Goal: Information Seeking & Learning: Find specific fact

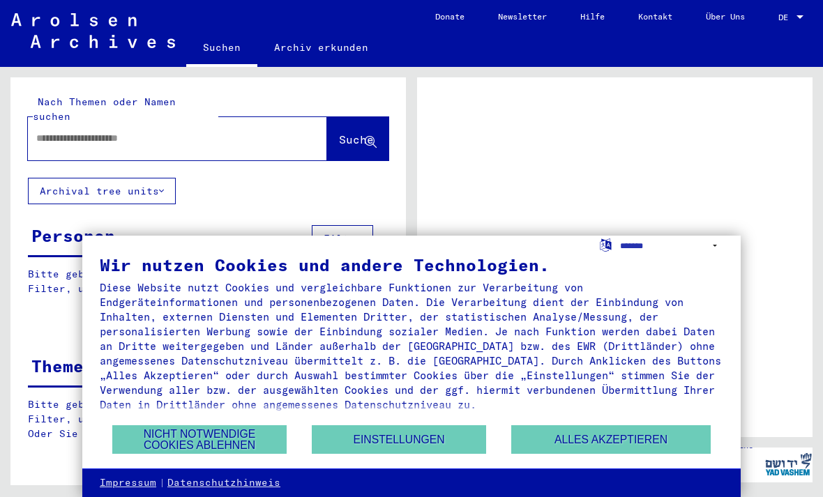
click at [550, 430] on button "Alles akzeptieren" at bounding box center [610, 439] width 199 height 29
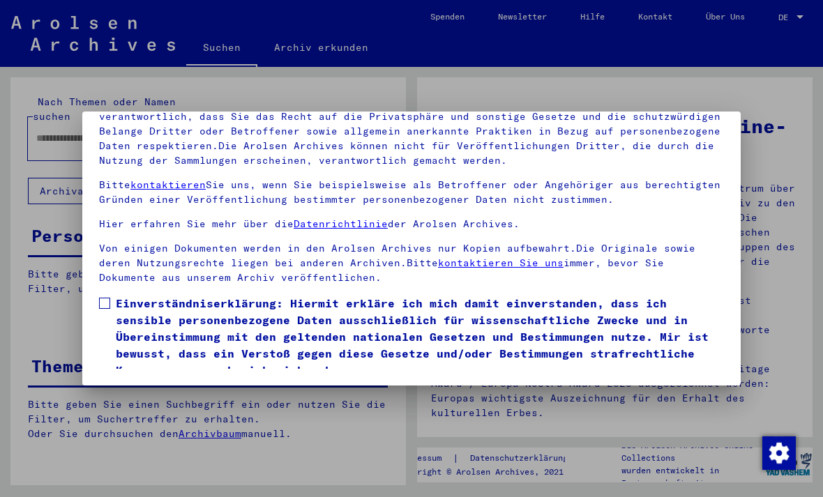
scroll to position [148, 0]
click at [105, 298] on span at bounding box center [104, 303] width 11 height 11
click at [146, 386] on button "Ich stimme zu" at bounding box center [151, 399] width 105 height 26
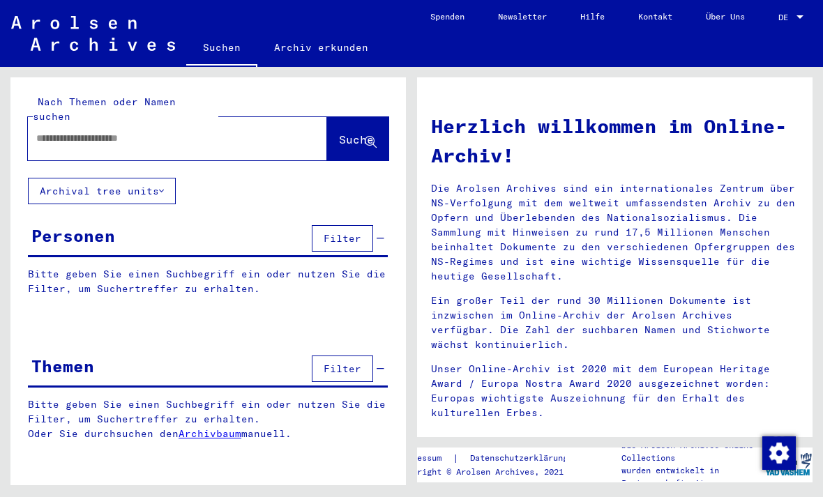
click at [65, 131] on input "text" at bounding box center [160, 138] width 249 height 15
type input "*********"
click at [339, 132] on span "Suche" at bounding box center [356, 139] width 35 height 14
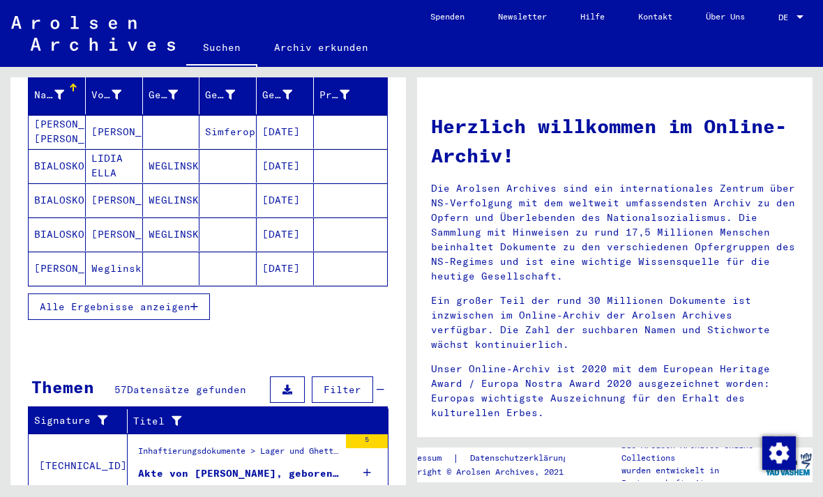
scroll to position [191, 0]
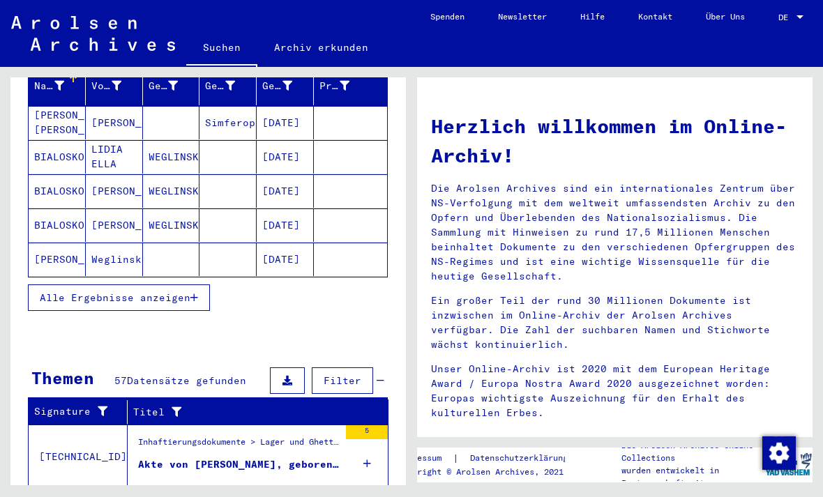
click at [91, 284] on button "Alle Ergebnisse anzeigen" at bounding box center [119, 297] width 182 height 26
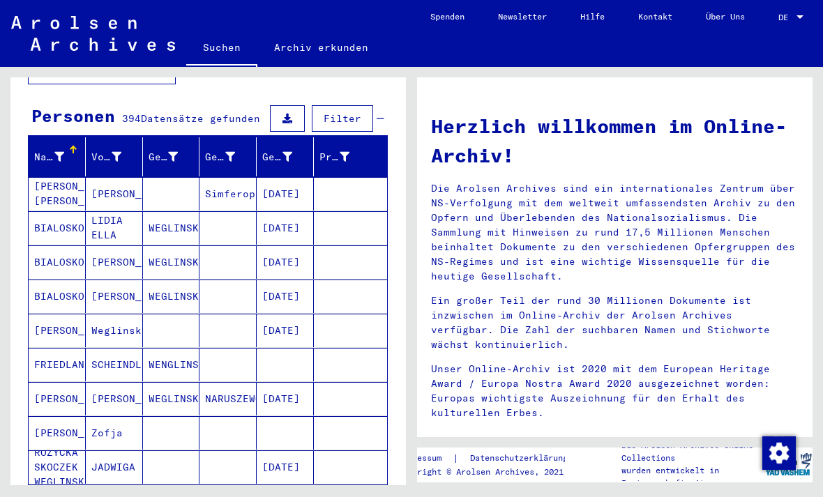
scroll to position [121, 0]
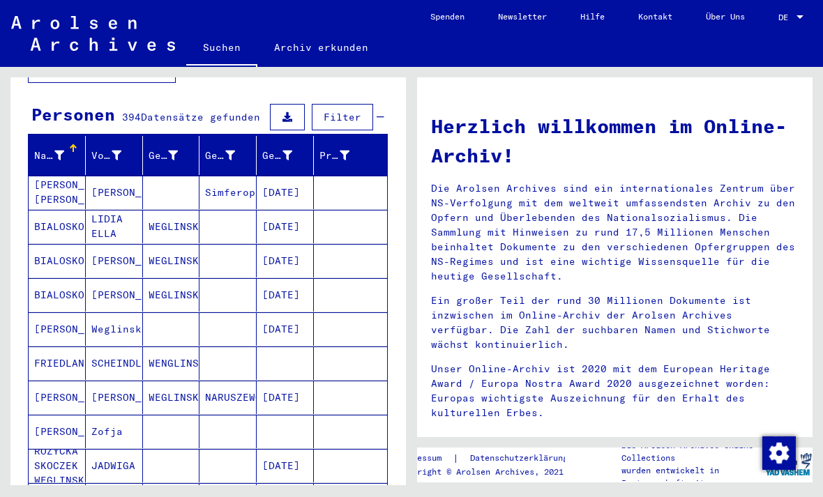
click at [54, 151] on icon at bounding box center [59, 156] width 10 height 10
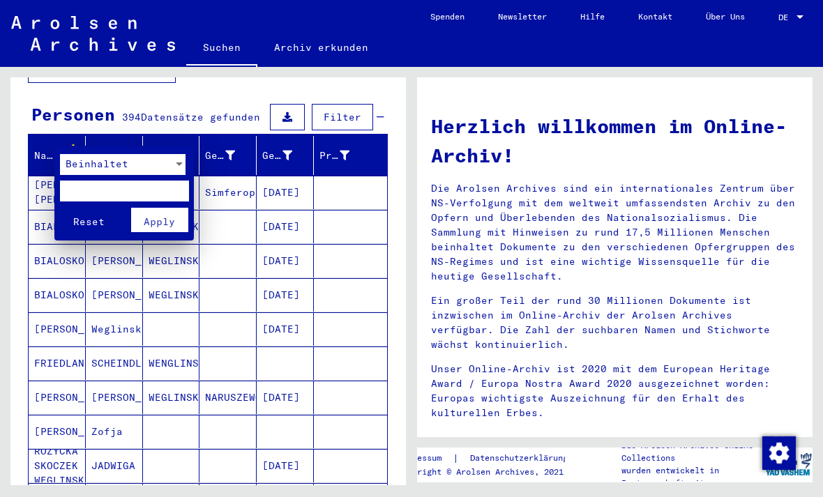
click at [42, 137] on div at bounding box center [411, 248] width 823 height 497
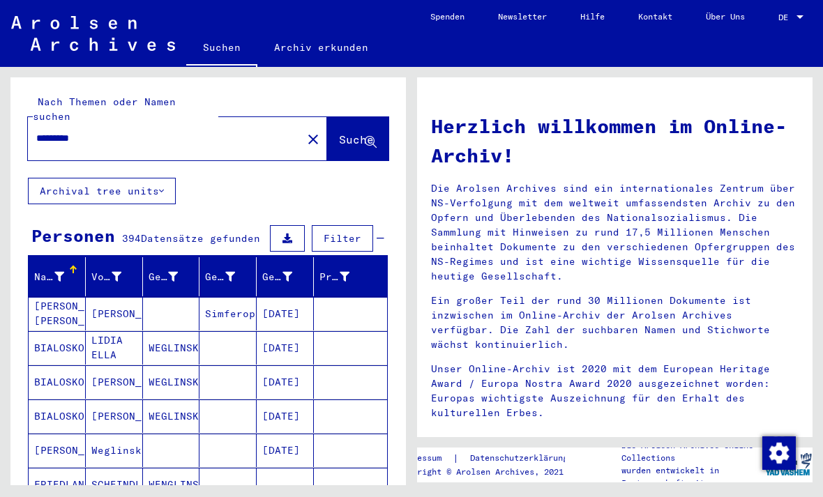
scroll to position [0, 0]
click at [349, 232] on span "Filter" at bounding box center [342, 238] width 38 height 13
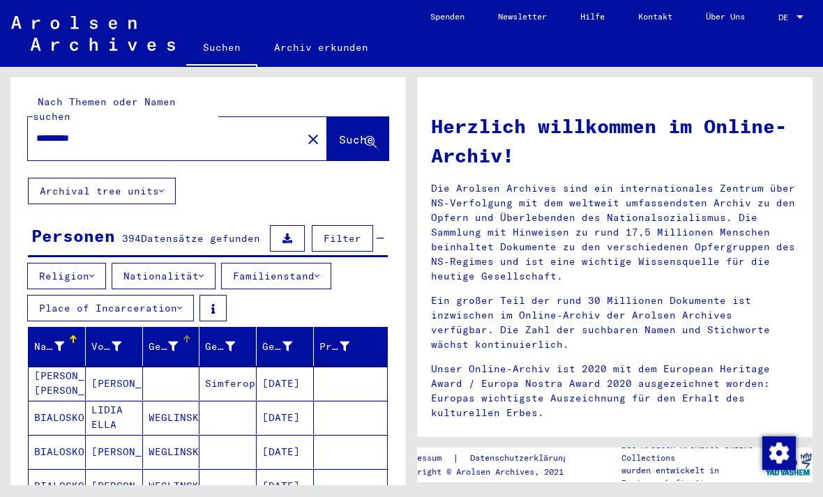
click at [169, 342] on icon at bounding box center [173, 347] width 10 height 10
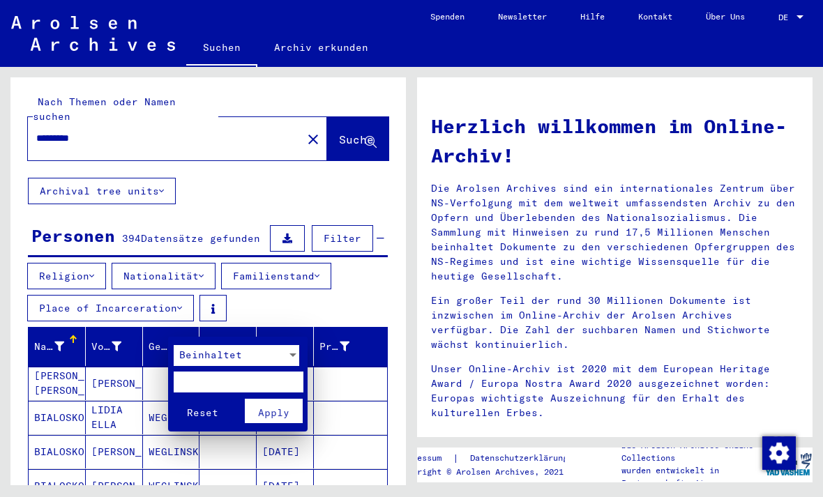
click at [287, 350] on div at bounding box center [293, 355] width 13 height 21
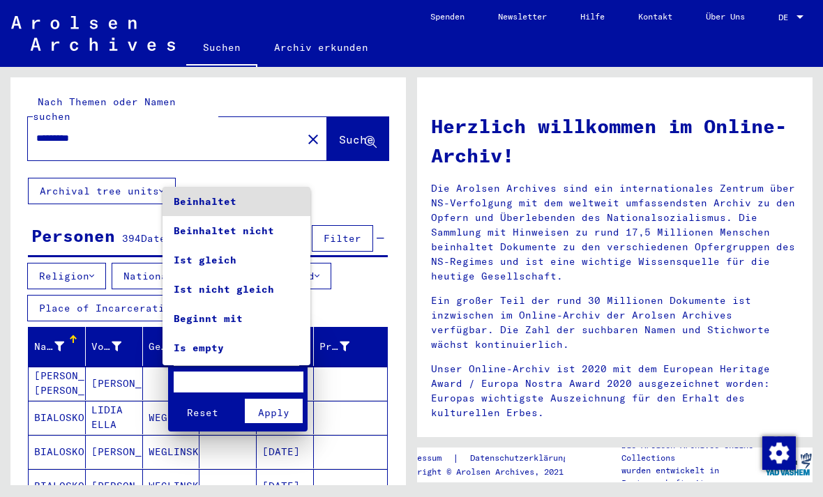
click at [358, 282] on div at bounding box center [411, 248] width 823 height 497
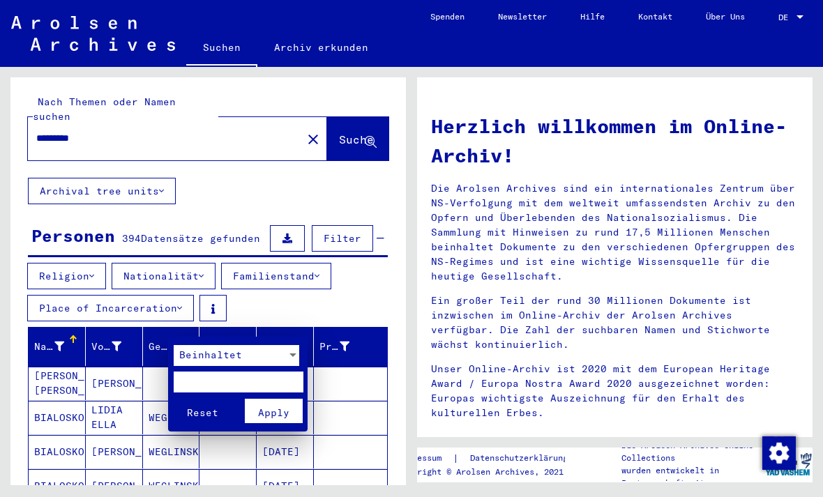
click at [363, 280] on div at bounding box center [411, 248] width 823 height 497
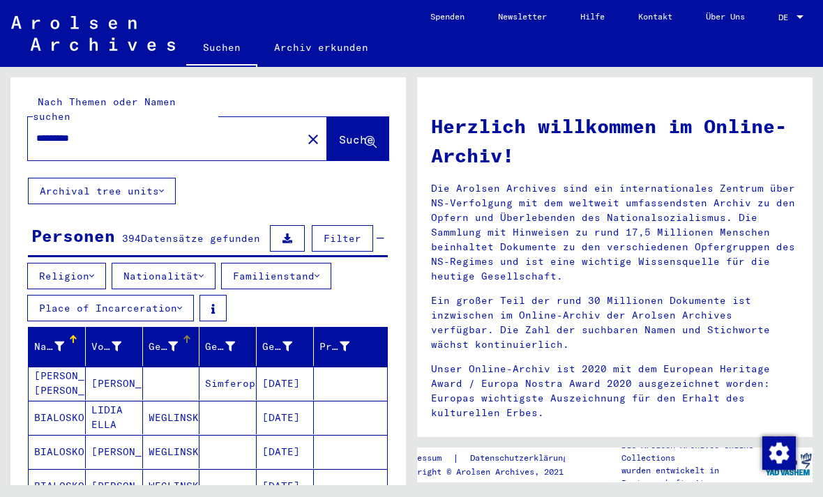
click at [101, 340] on div "Vorname" at bounding box center [106, 347] width 30 height 15
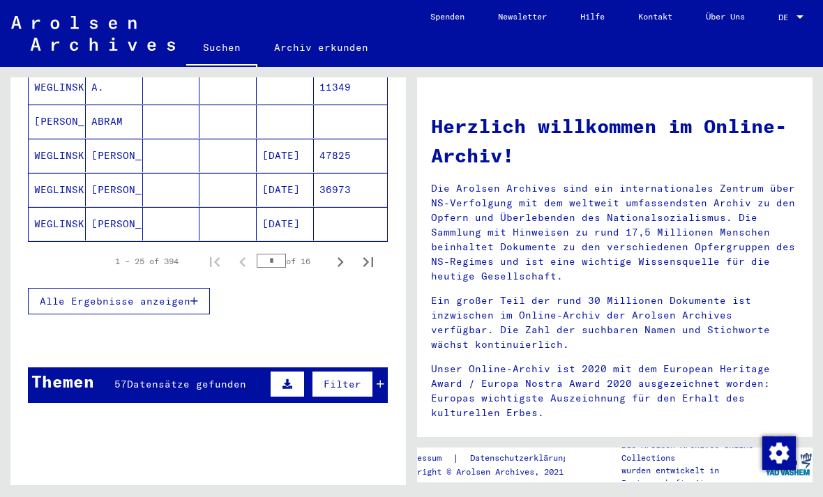
scroll to position [291, 0]
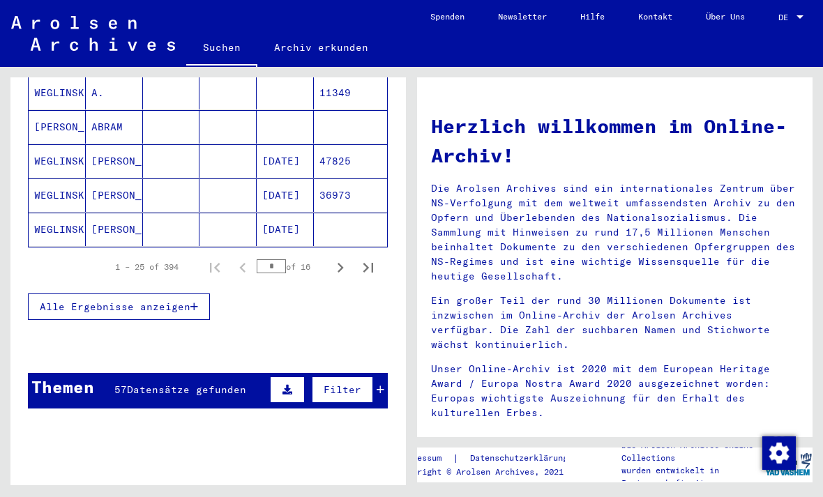
click at [173, 300] on span "Alle Ergebnisse anzeigen" at bounding box center [115, 306] width 151 height 13
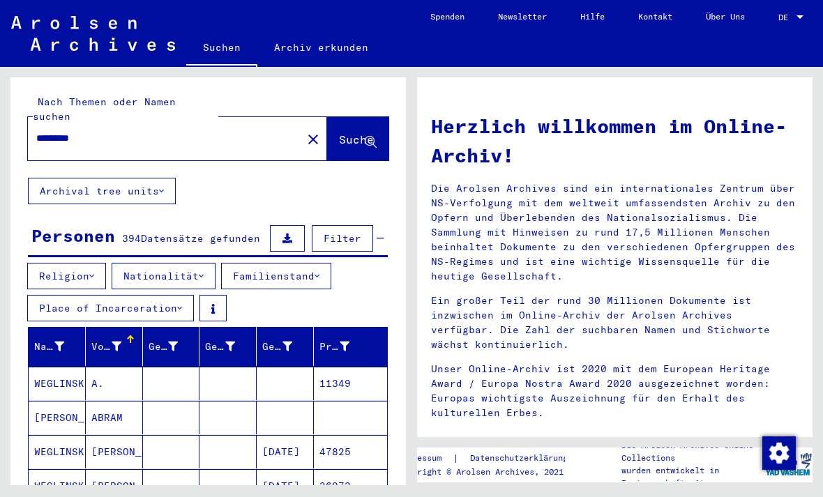
scroll to position [0, 0]
click at [112, 342] on icon at bounding box center [117, 347] width 10 height 10
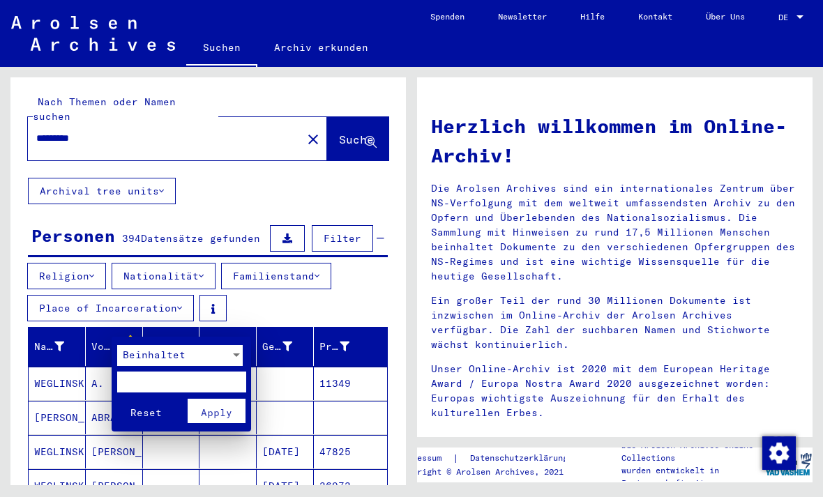
click at [136, 377] on input "text" at bounding box center [181, 382] width 129 height 21
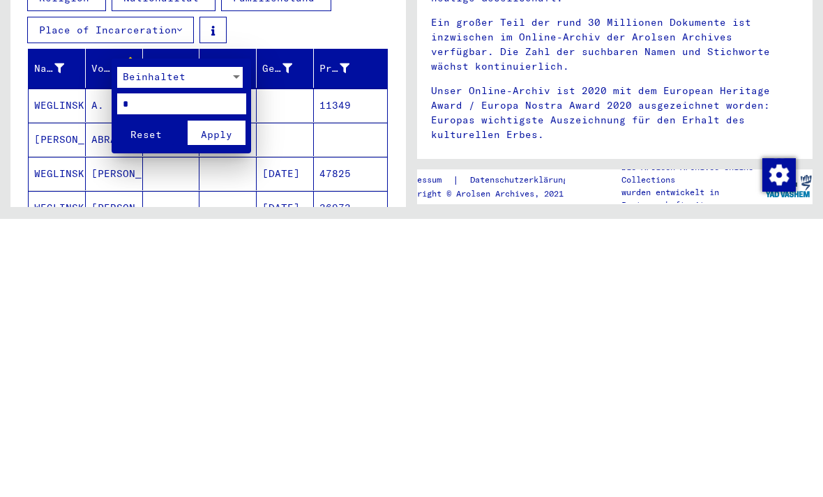
type input "*"
click at [226, 406] on span "Apply" at bounding box center [216, 412] width 31 height 13
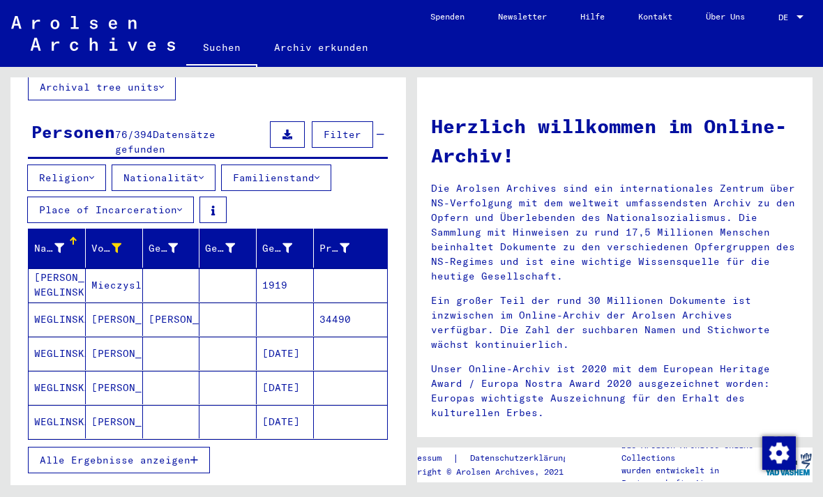
scroll to position [109, 0]
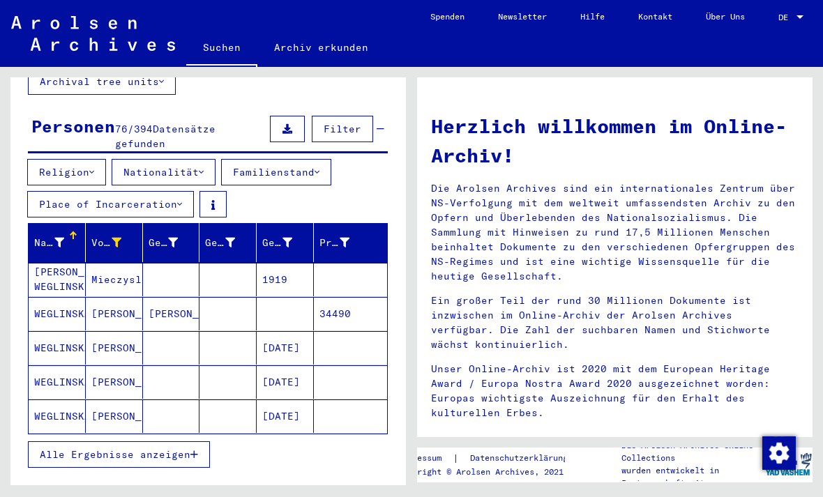
click at [162, 441] on button "Alle Ergebnisse anzeigen" at bounding box center [119, 454] width 182 height 26
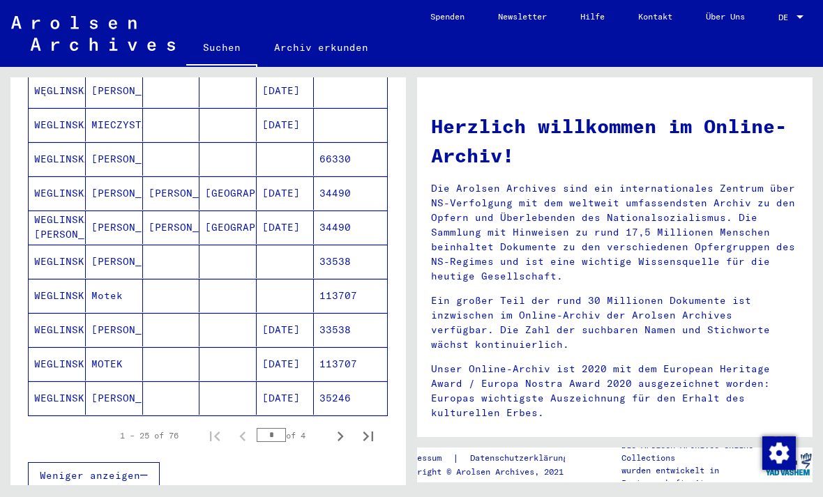
scroll to position [812, 0]
click at [337, 426] on icon "Next page" at bounding box center [340, 436] width 20 height 20
type input "*"
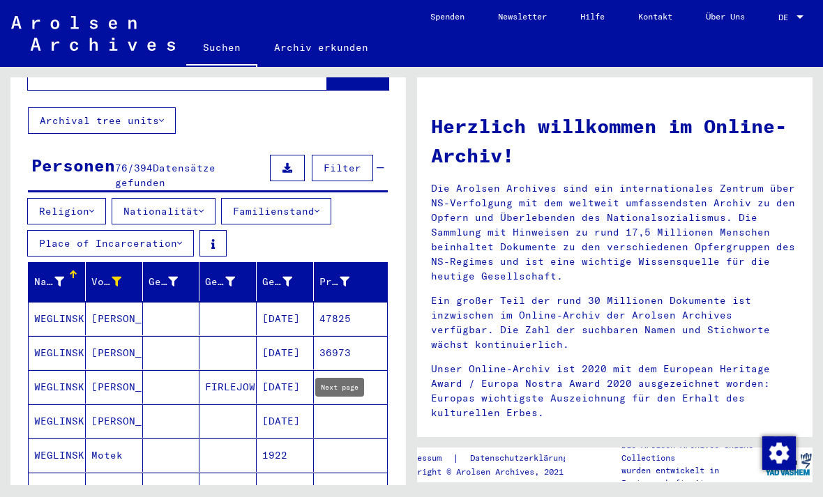
scroll to position [70, 0]
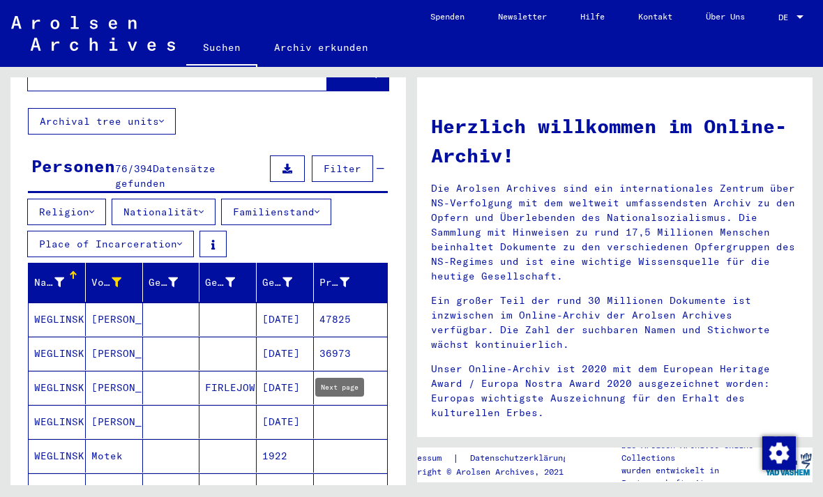
click at [165, 275] on div "Geburtsname" at bounding box center [163, 282] width 30 height 15
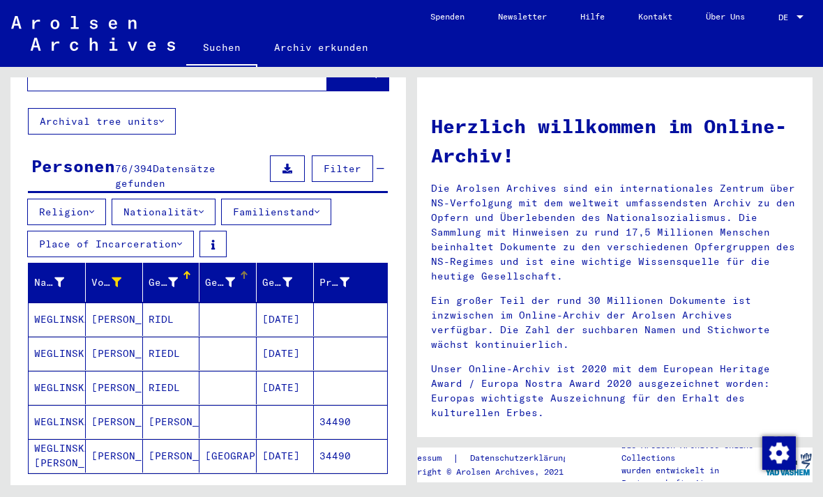
click at [227, 277] on icon at bounding box center [230, 282] width 10 height 10
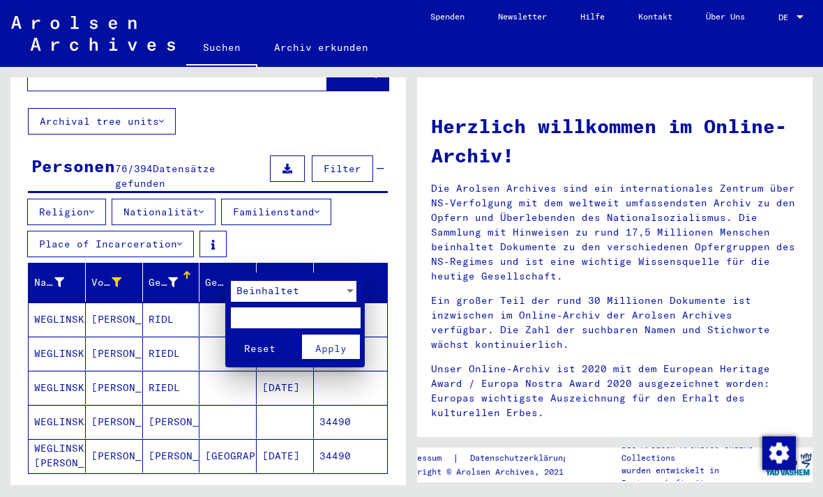
click at [174, 271] on div at bounding box center [411, 248] width 823 height 497
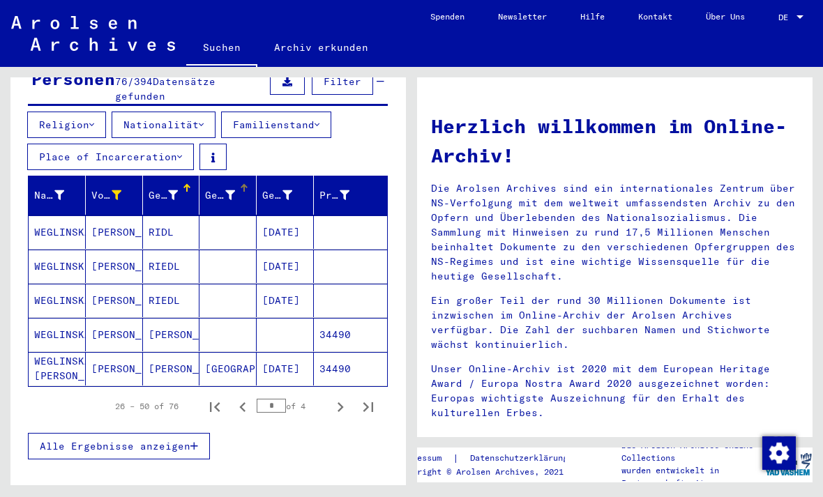
scroll to position [155, 0]
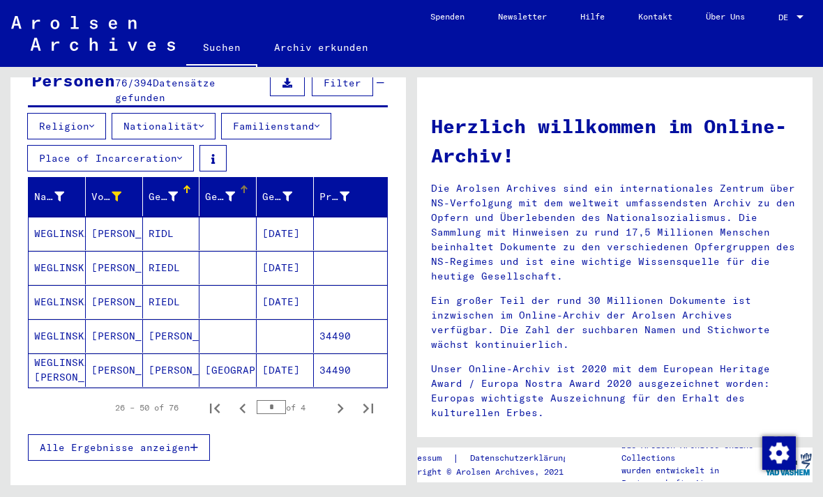
click at [229, 190] on div at bounding box center [230, 197] width 10 height 15
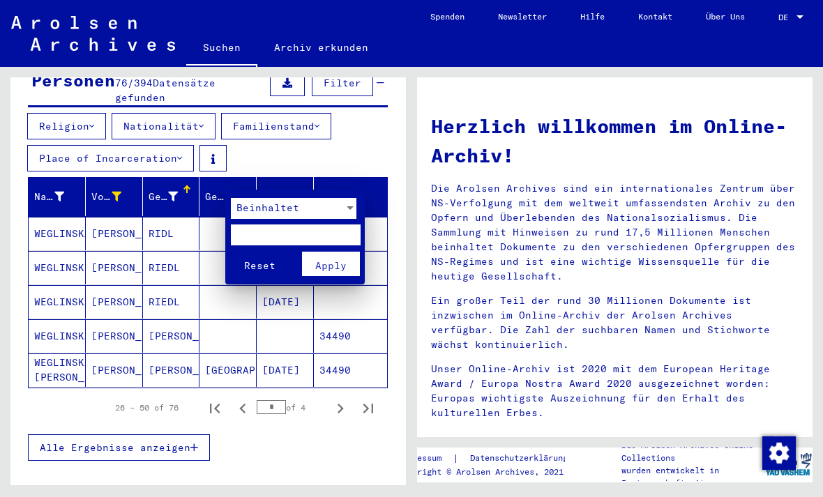
click at [218, 181] on div at bounding box center [411, 248] width 823 height 497
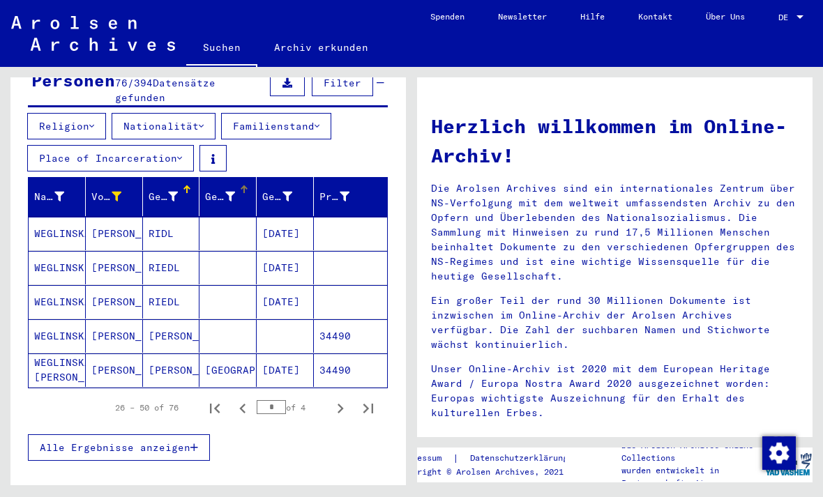
click at [236, 190] on div "Geburt‏" at bounding box center [221, 197] width 33 height 15
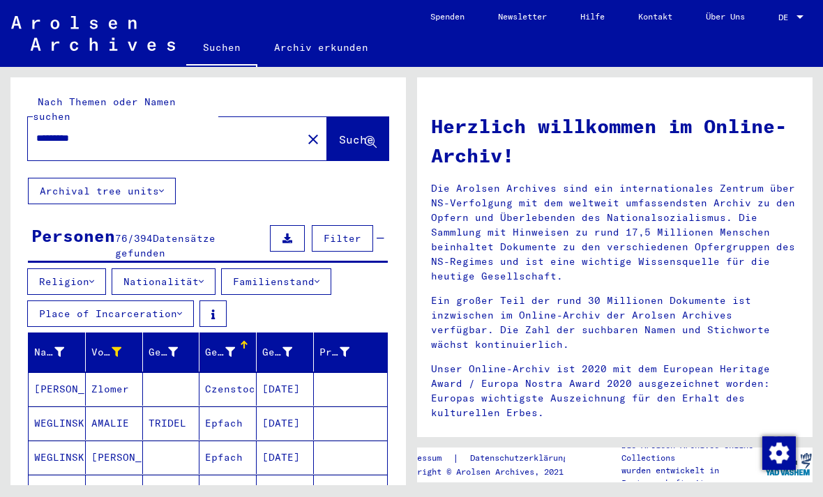
scroll to position [0, 0]
click at [125, 131] on input "*********" at bounding box center [160, 138] width 249 height 15
click at [341, 132] on span "Suche" at bounding box center [356, 139] width 35 height 14
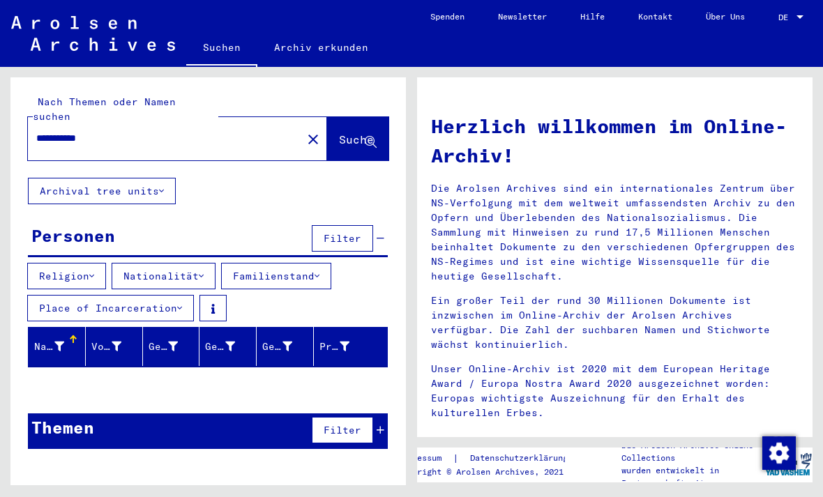
scroll to position [33, 0]
click at [119, 131] on input "**********" at bounding box center [160, 138] width 249 height 15
type input "*********"
click at [351, 132] on span "Suche" at bounding box center [356, 139] width 35 height 14
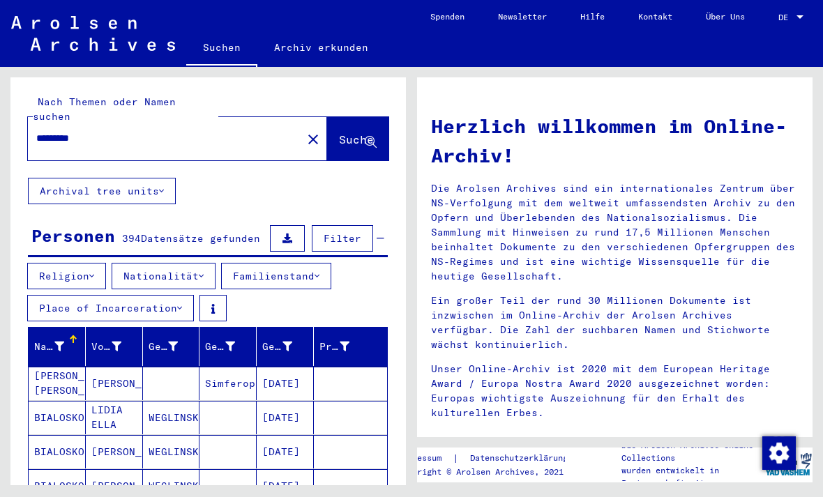
click at [90, 263] on button "Religion" at bounding box center [66, 276] width 79 height 26
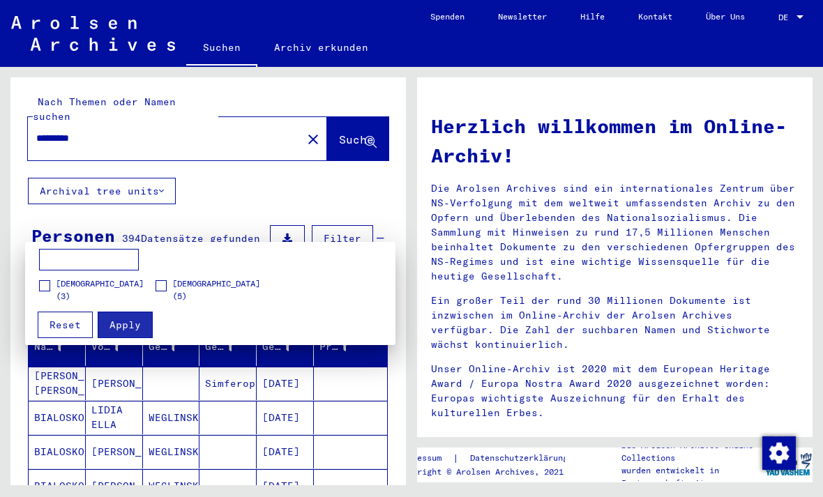
click at [243, 143] on div at bounding box center [411, 248] width 823 height 497
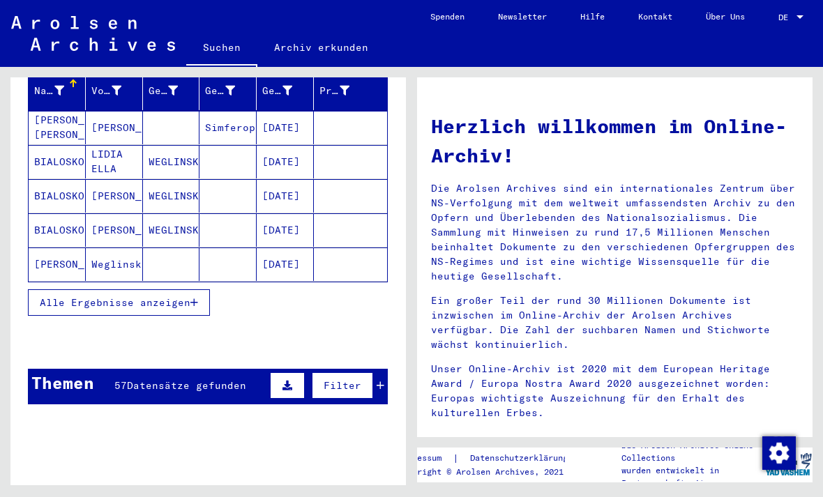
scroll to position [247, 0]
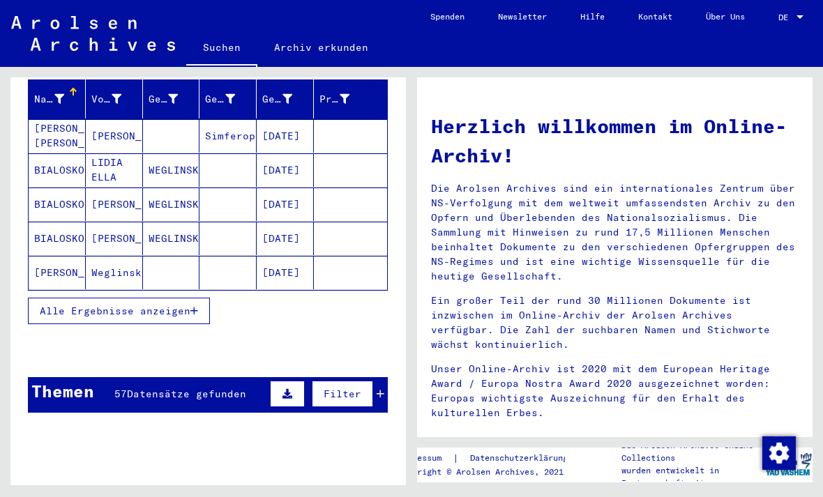
click at [141, 305] on span "Alle Ergebnisse anzeigen" at bounding box center [115, 311] width 151 height 13
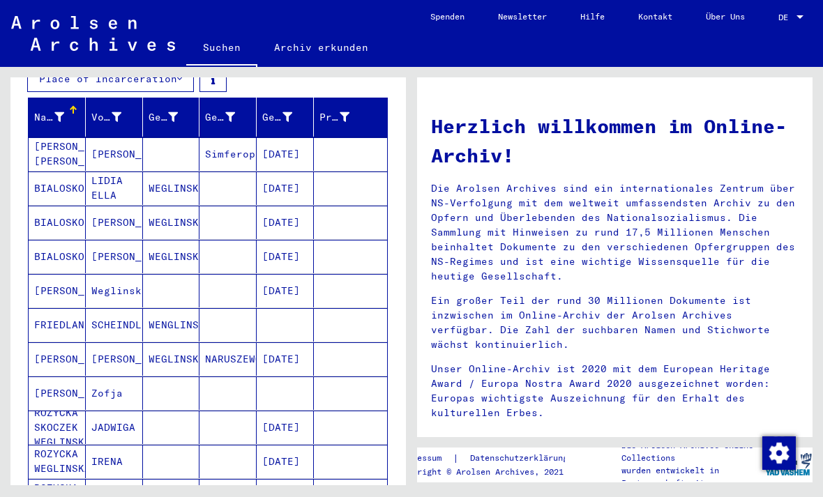
scroll to position [220, 0]
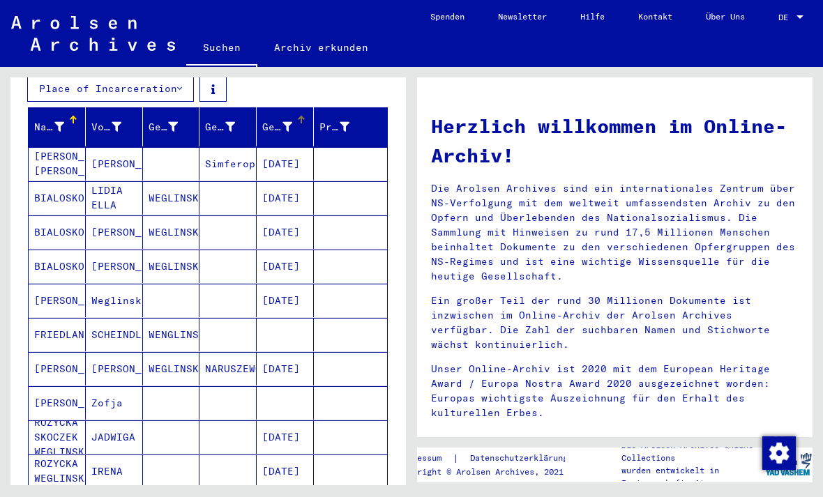
click at [277, 120] on div "Geburtsdatum" at bounding box center [277, 127] width 30 height 15
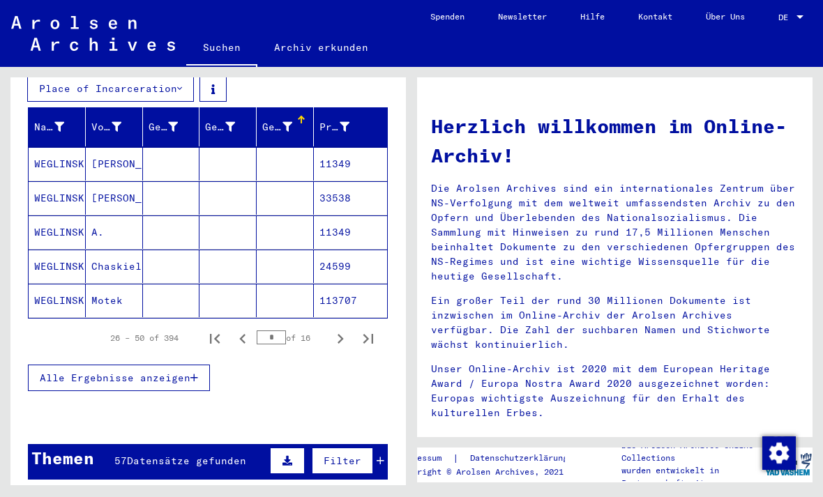
click at [277, 120] on div "Geburtsdatum" at bounding box center [277, 127] width 30 height 15
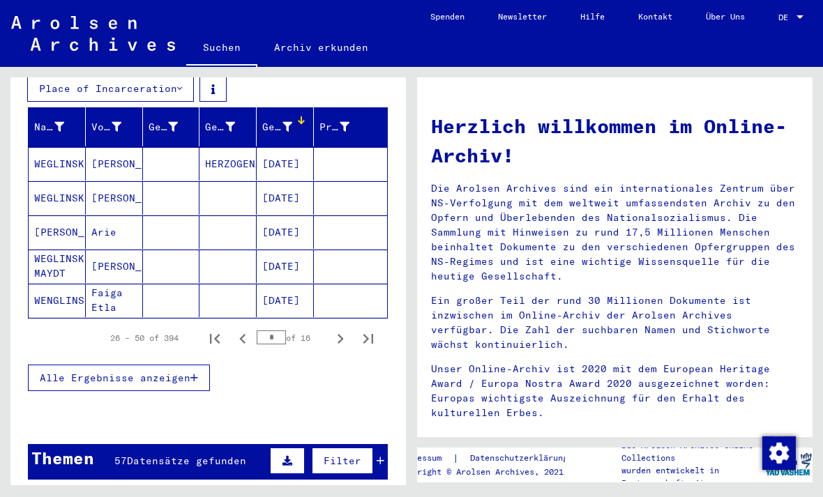
click at [319, 120] on div "Prisoner #" at bounding box center [334, 127] width 30 height 15
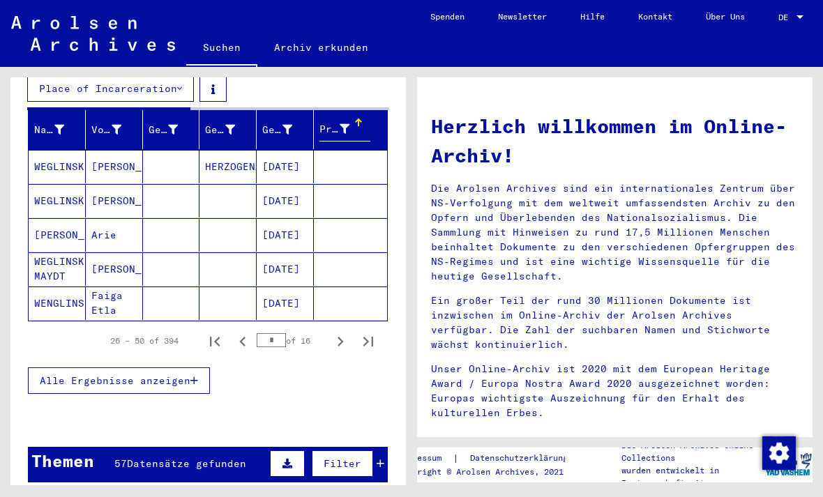
click at [308, 119] on div "Geburtsdatum" at bounding box center [287, 130] width 51 height 22
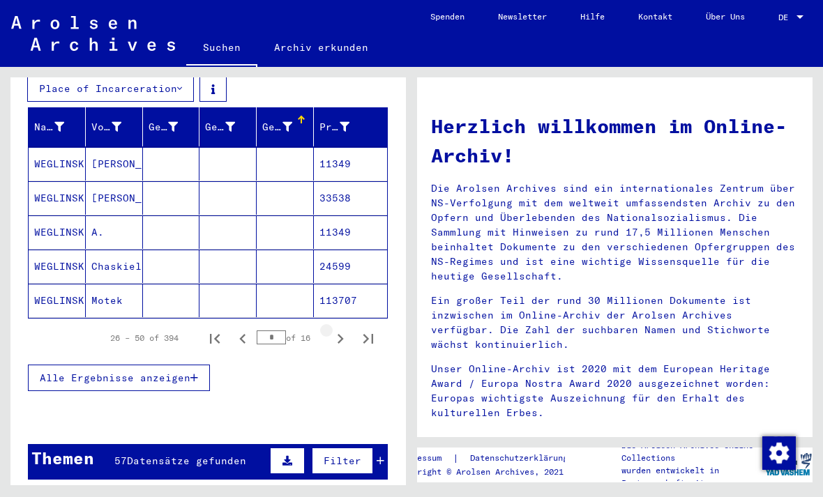
click at [340, 334] on icon "Next page" at bounding box center [340, 339] width 6 height 10
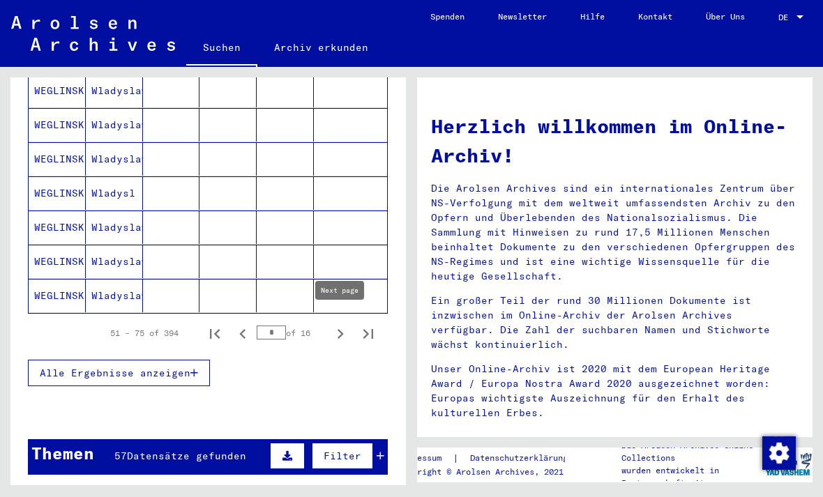
scroll to position [905, 0]
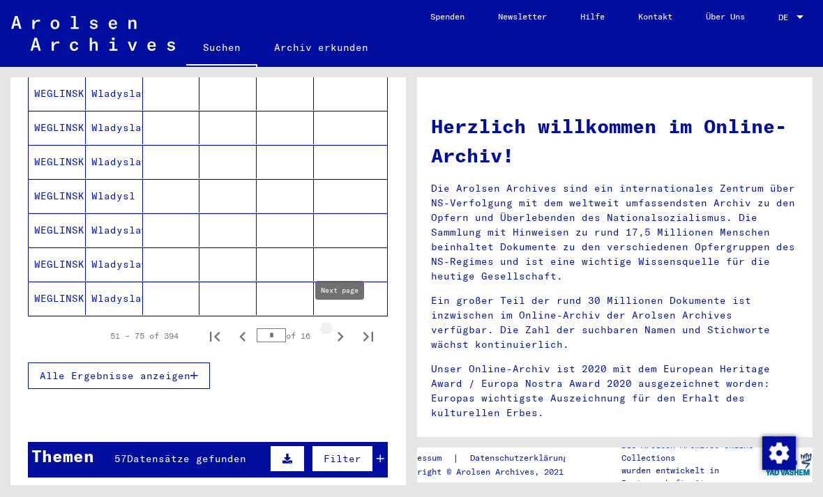
click at [344, 327] on icon "Next page" at bounding box center [340, 337] width 20 height 20
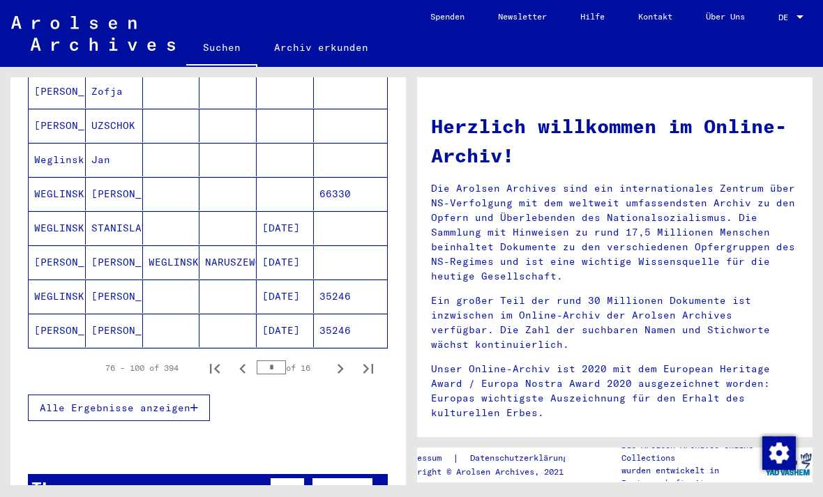
scroll to position [884, 0]
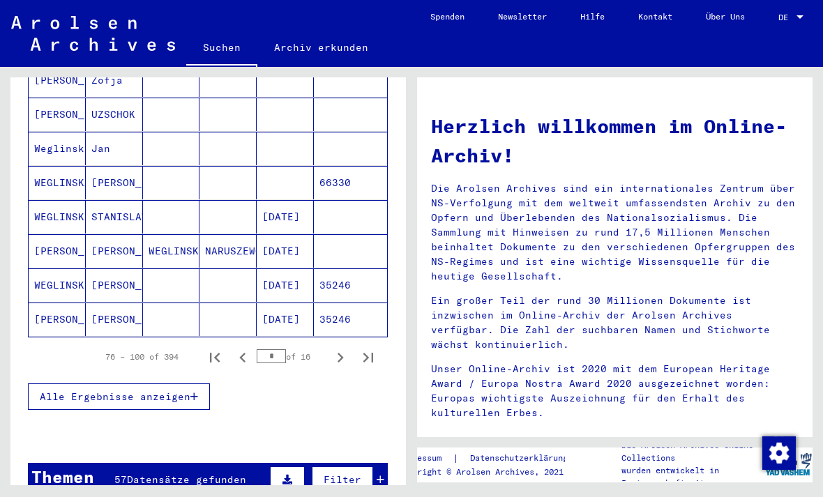
click at [341, 353] on icon "Next page" at bounding box center [340, 358] width 6 height 10
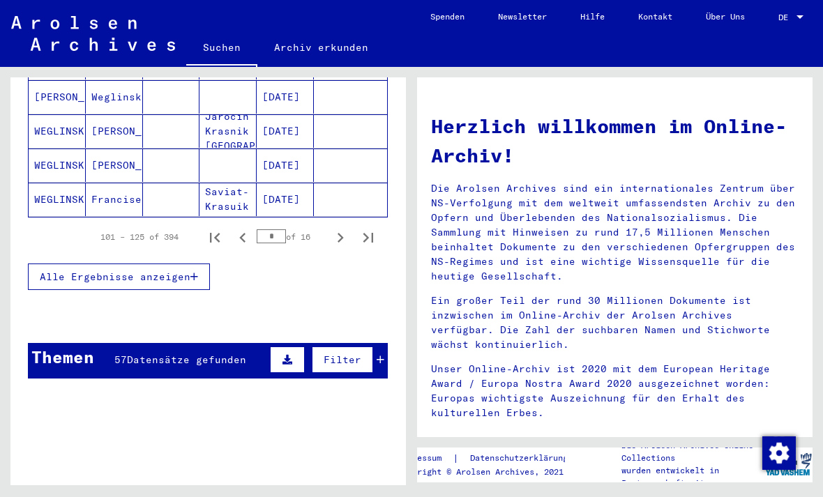
scroll to position [1013, 0]
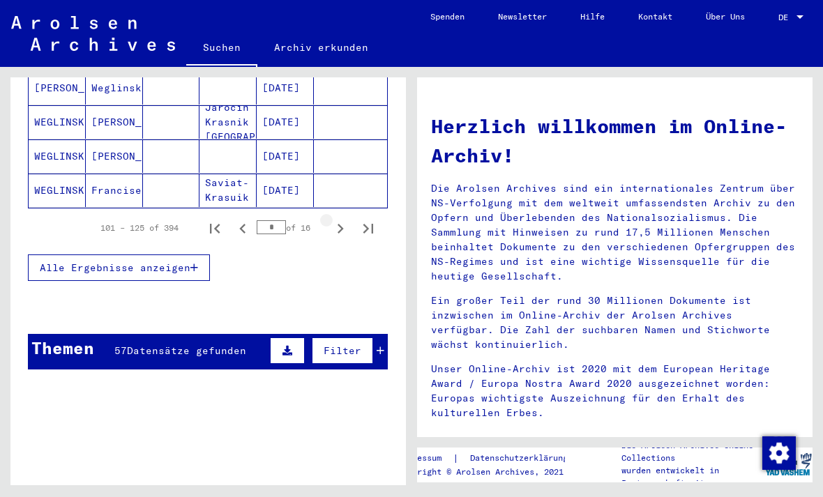
click at [342, 224] on icon "Next page" at bounding box center [340, 229] width 6 height 10
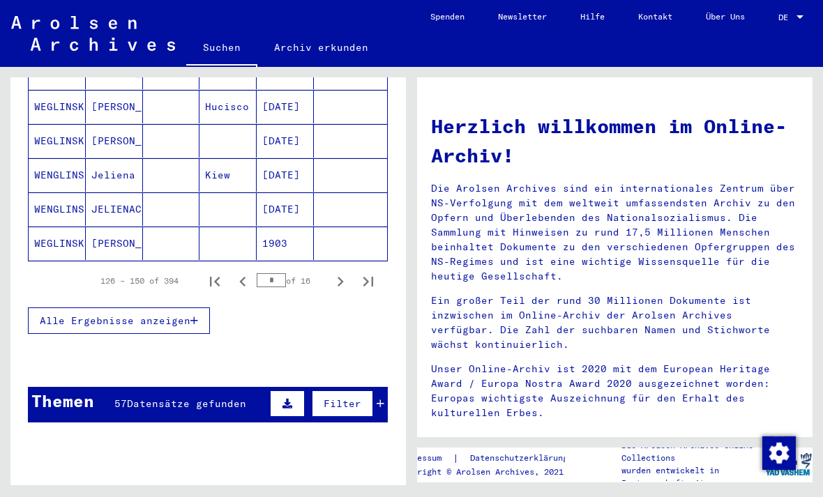
scroll to position [974, 0]
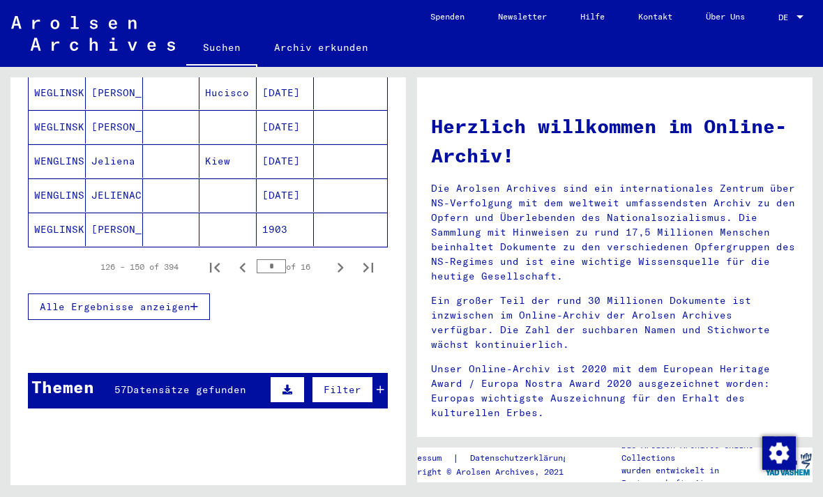
click at [340, 263] on icon "Next page" at bounding box center [340, 268] width 6 height 10
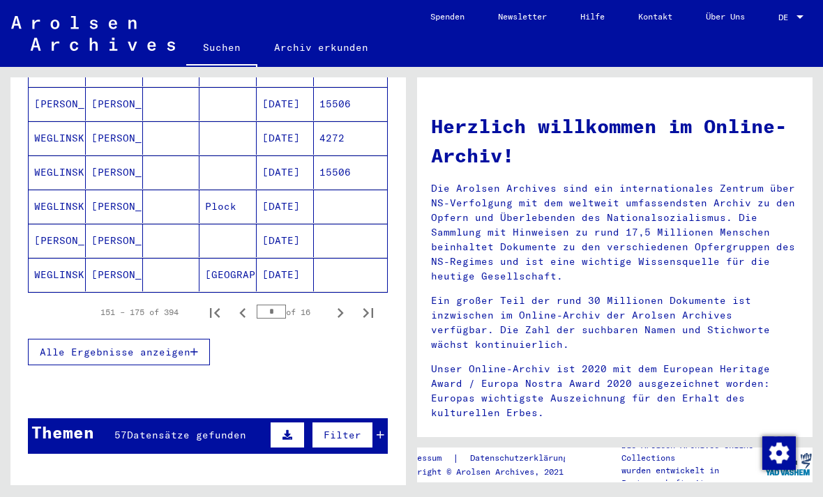
scroll to position [917, 0]
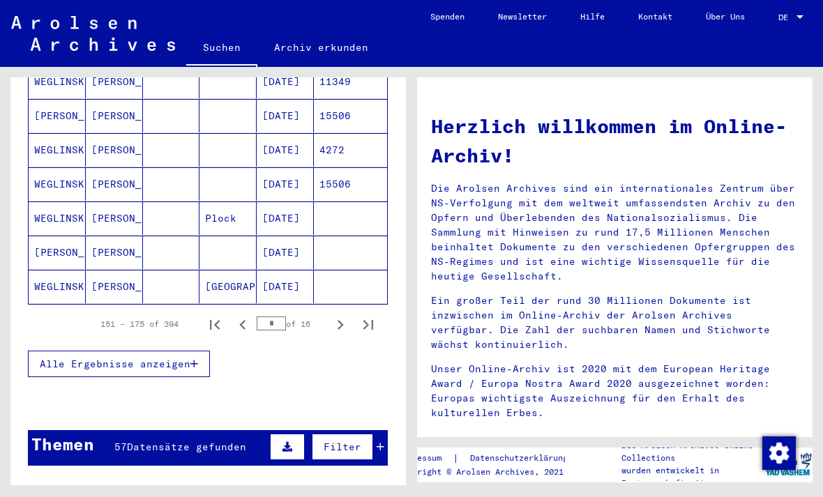
click at [340, 320] on icon "Next page" at bounding box center [340, 325] width 6 height 10
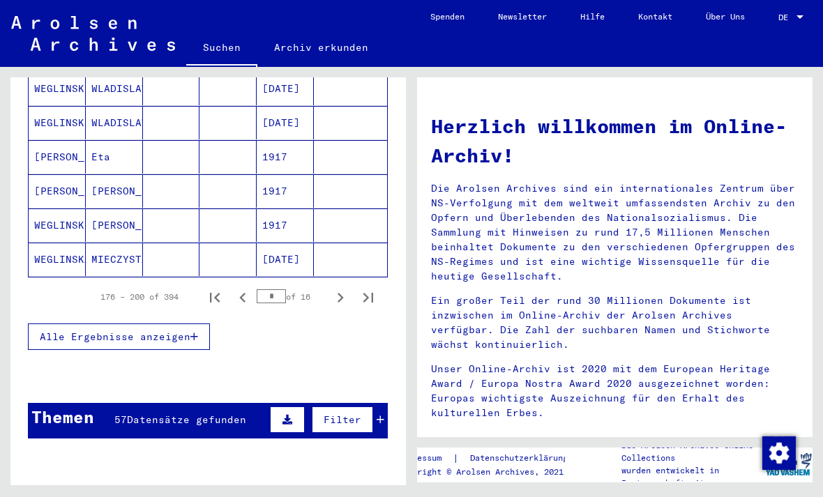
scroll to position [968, 0]
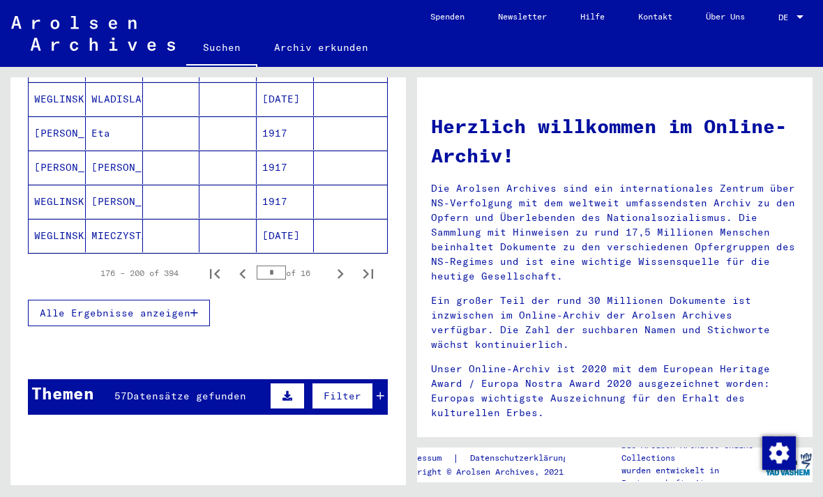
click at [342, 269] on icon "Next page" at bounding box center [340, 274] width 6 height 10
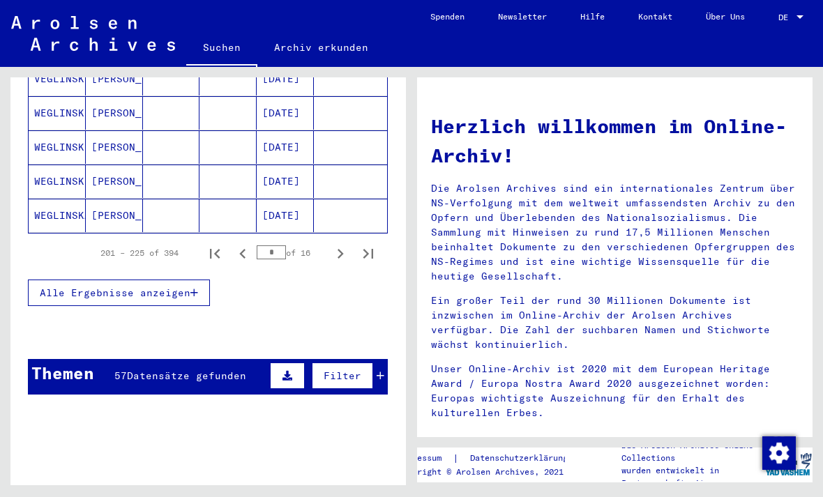
scroll to position [986, 0]
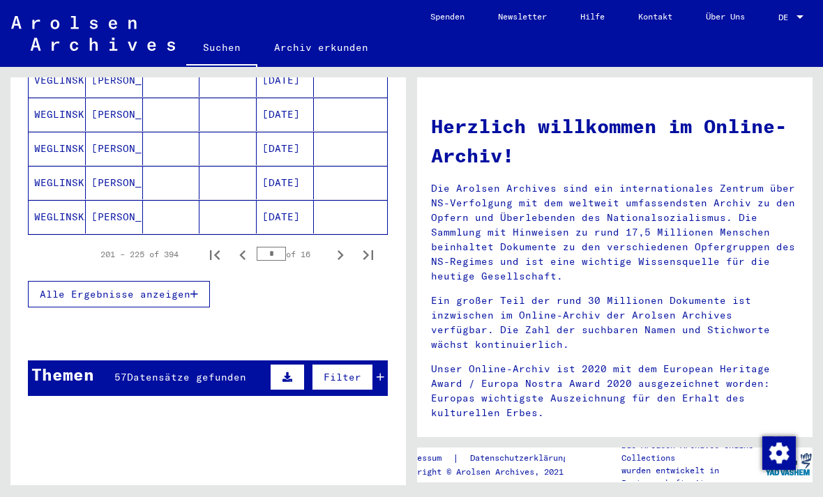
click at [342, 245] on icon "Next page" at bounding box center [340, 255] width 20 height 20
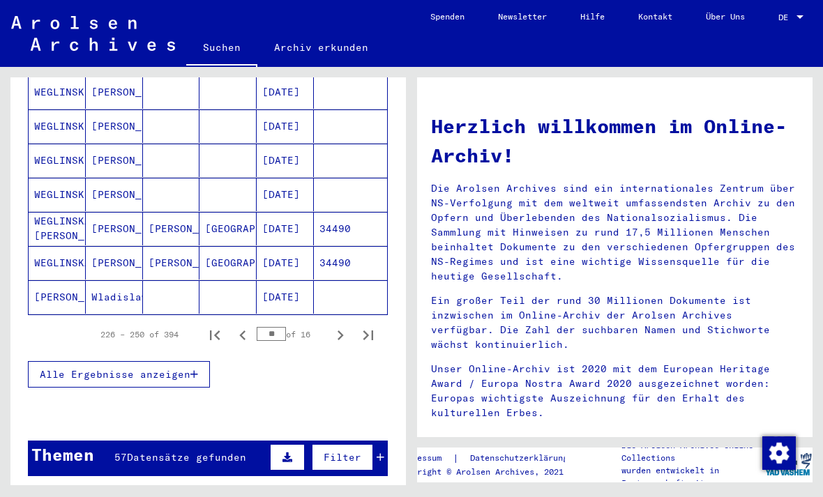
scroll to position [917, 0]
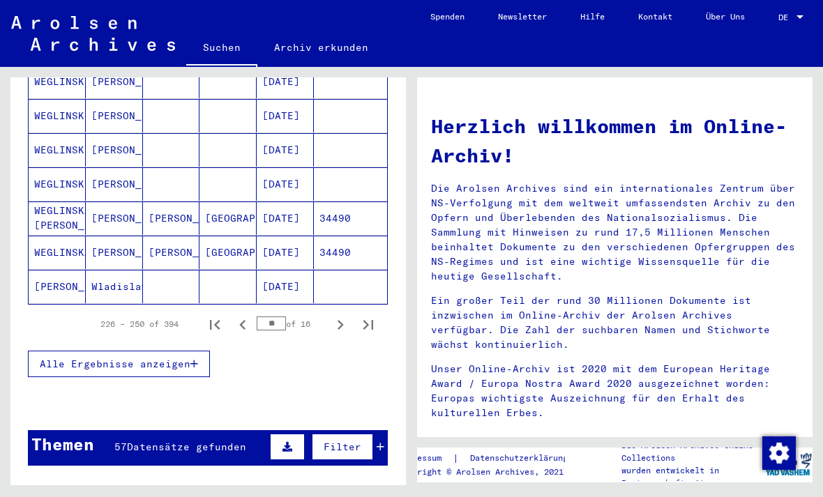
click at [340, 315] on icon "Next page" at bounding box center [340, 325] width 20 height 20
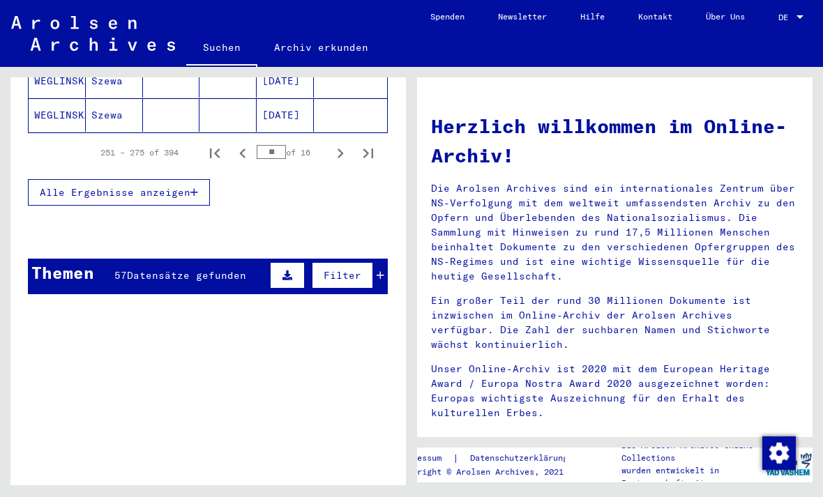
scroll to position [1080, 0]
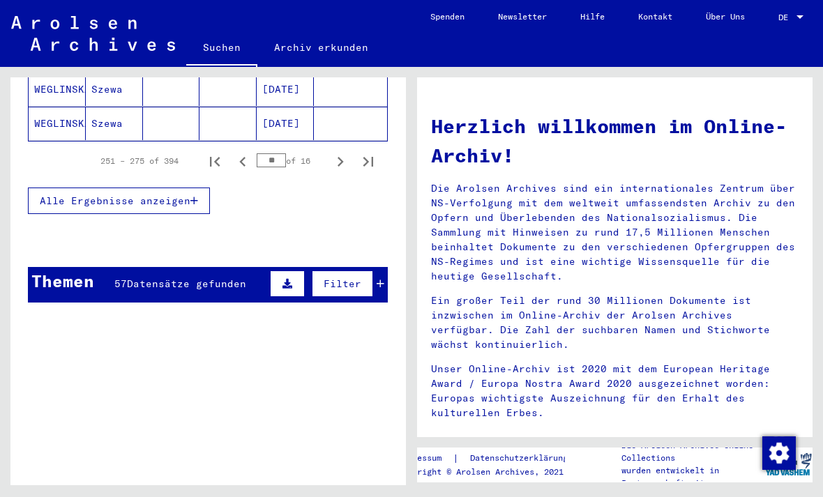
click at [345, 152] on icon "Next page" at bounding box center [340, 162] width 20 height 20
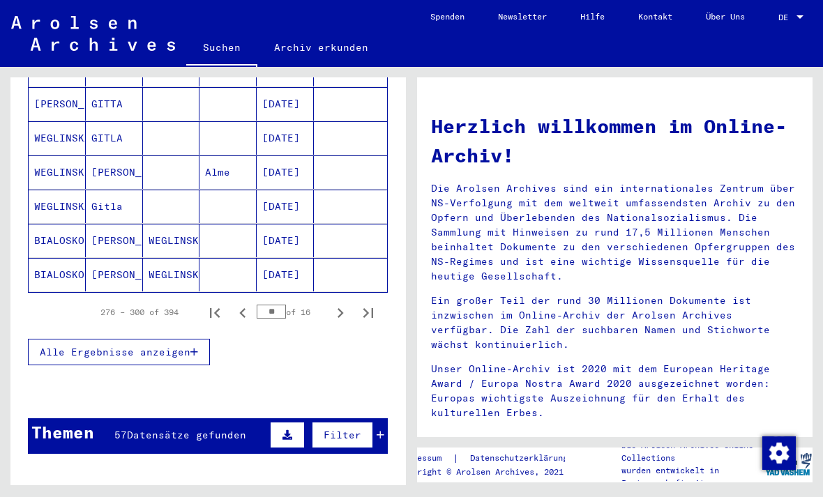
scroll to position [933, 0]
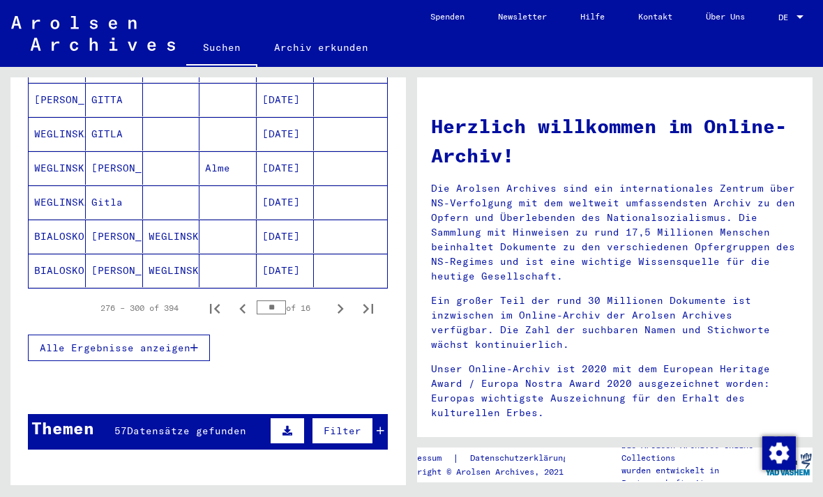
click at [349, 299] on icon "Next page" at bounding box center [340, 309] width 20 height 20
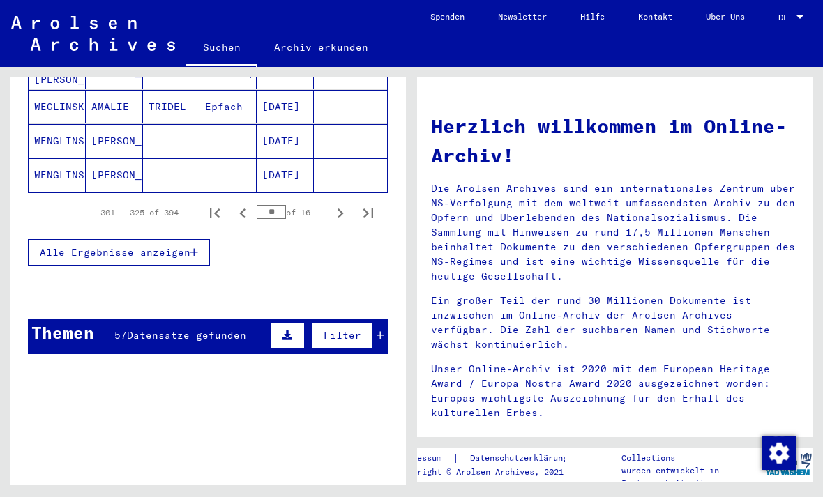
scroll to position [1028, 0]
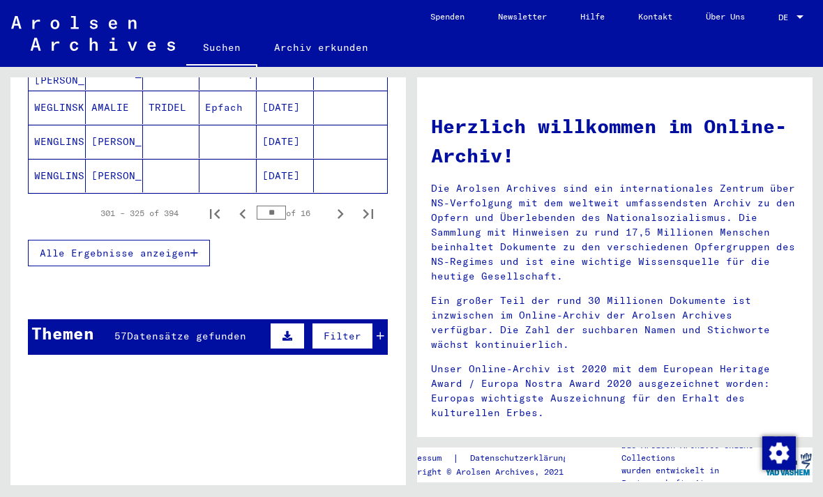
click at [346, 204] on icon "Next page" at bounding box center [340, 214] width 20 height 20
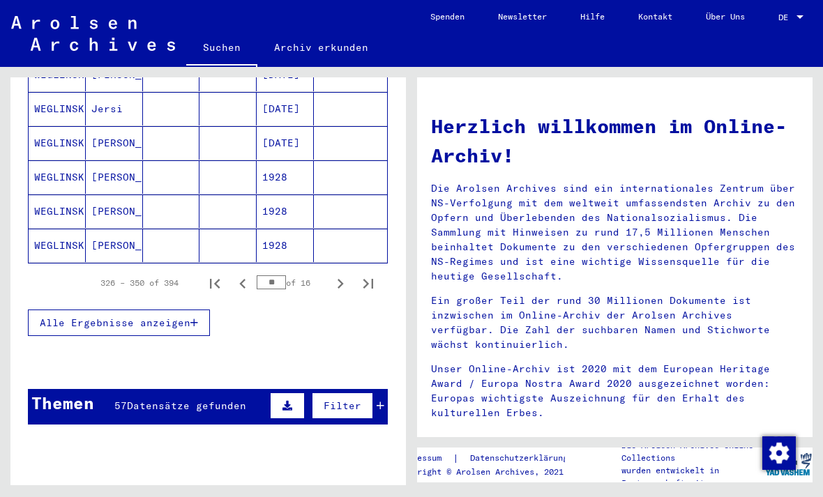
scroll to position [958, 0]
click at [346, 274] on icon "Next page" at bounding box center [340, 284] width 20 height 20
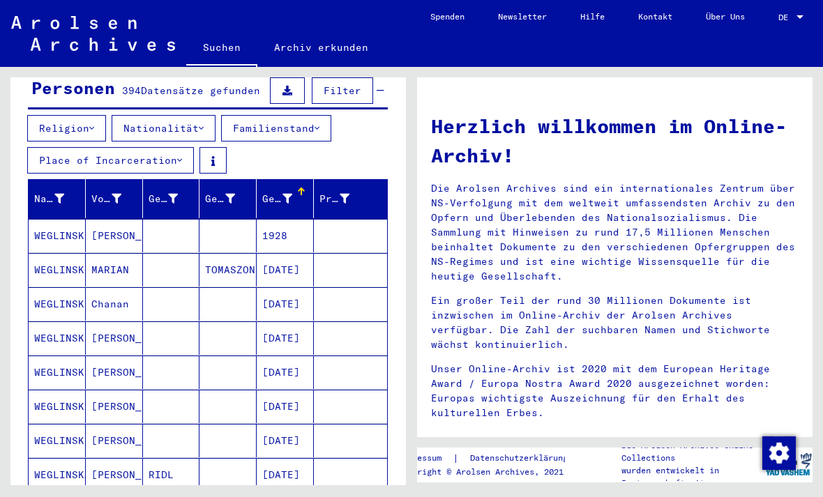
scroll to position [116, 0]
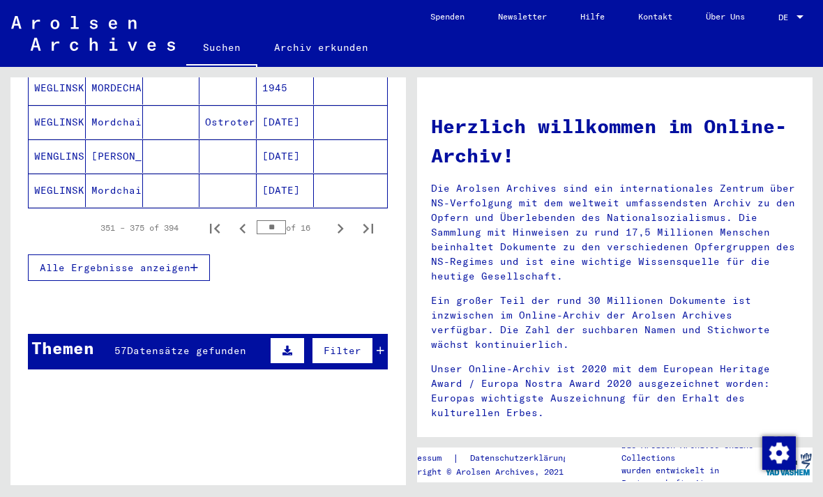
click at [347, 219] on icon "Next page" at bounding box center [340, 229] width 20 height 20
type input "**"
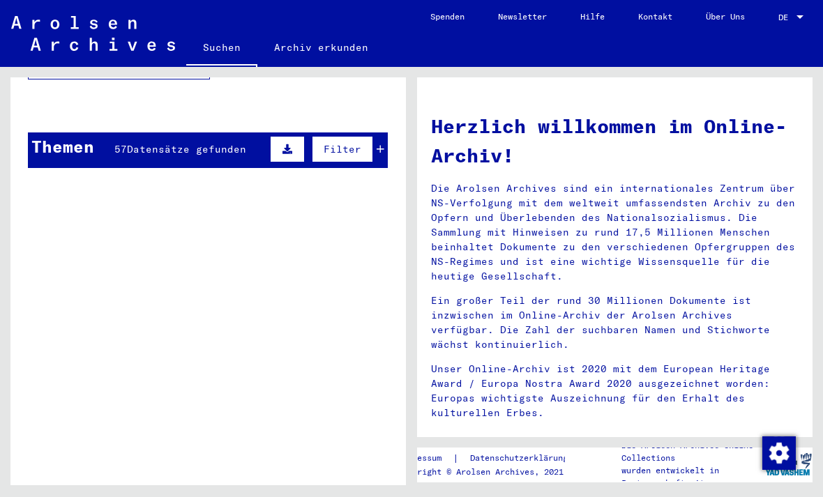
scroll to position [0, 0]
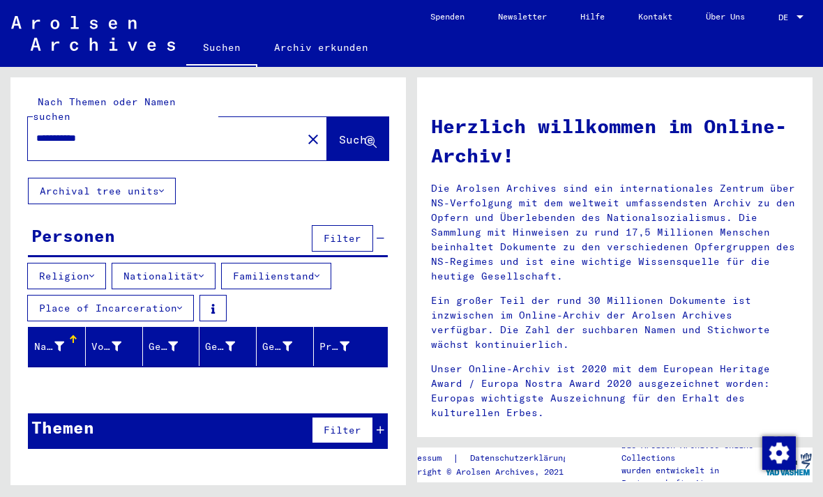
click at [124, 131] on input "**********" at bounding box center [160, 138] width 249 height 15
click at [339, 132] on span "Suche" at bounding box center [356, 139] width 35 height 14
click at [157, 178] on button "Archival tree units" at bounding box center [102, 191] width 148 height 26
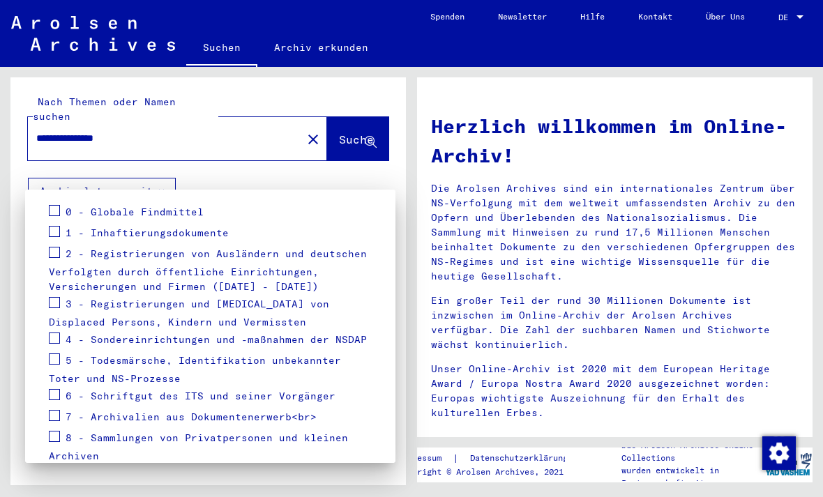
scroll to position [192, 0]
click at [52, 234] on span at bounding box center [54, 232] width 11 height 11
click at [343, 122] on div at bounding box center [411, 248] width 823 height 497
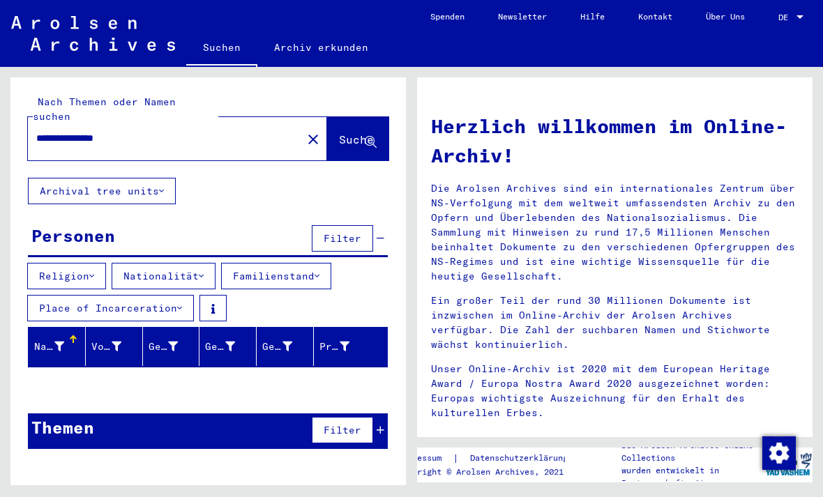
click at [145, 131] on input "**********" at bounding box center [160, 138] width 249 height 15
type input "*********"
click at [346, 132] on span "Suche" at bounding box center [356, 139] width 35 height 14
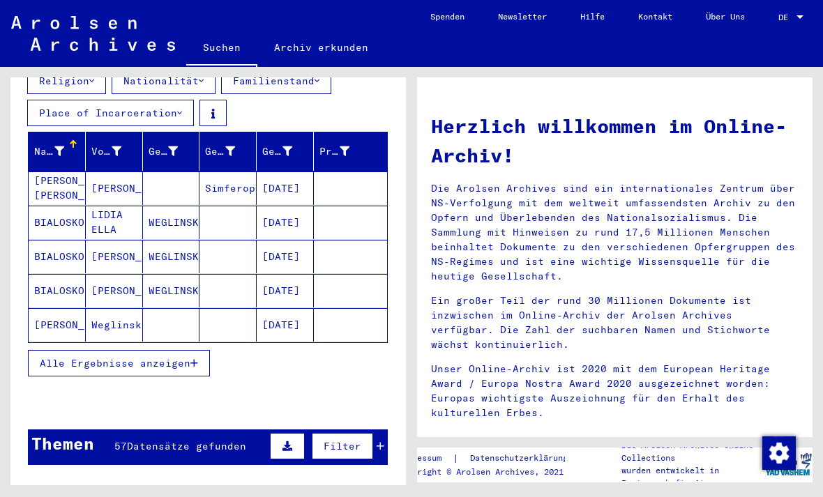
scroll to position [196, 0]
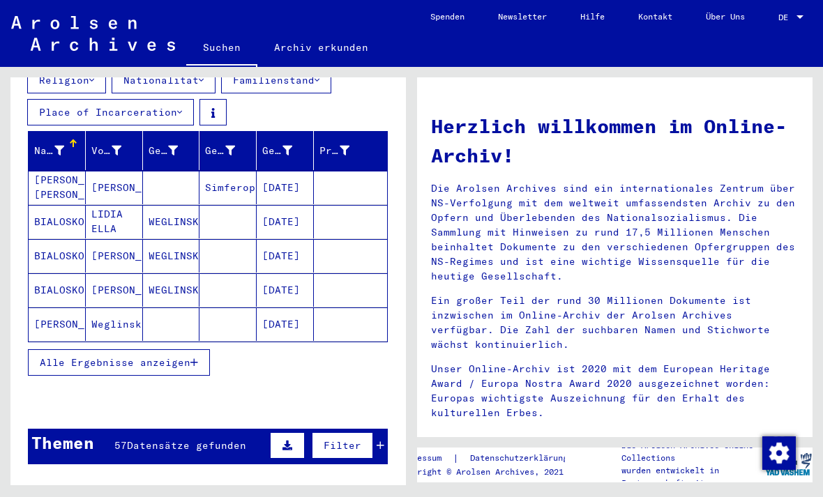
click at [163, 356] on span "Alle Ergebnisse anzeigen" at bounding box center [115, 362] width 151 height 13
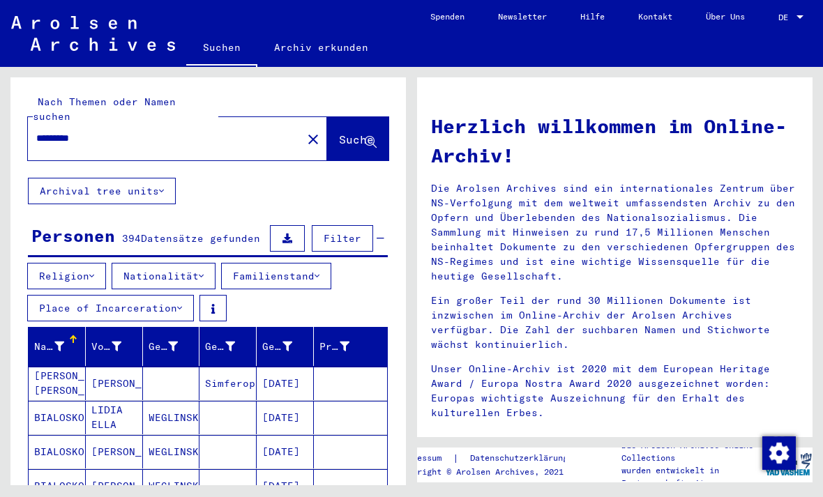
scroll to position [0, 0]
click at [163, 186] on icon at bounding box center [161, 191] width 5 height 10
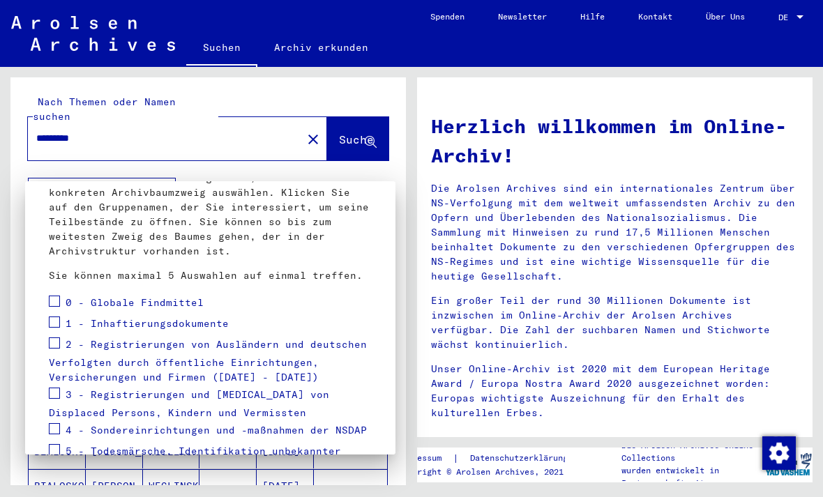
scroll to position [96, 0]
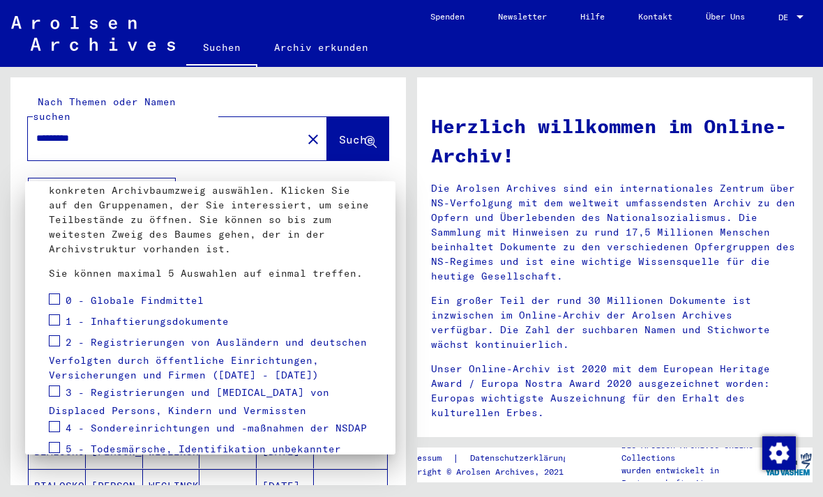
click at [49, 324] on span at bounding box center [54, 319] width 11 height 11
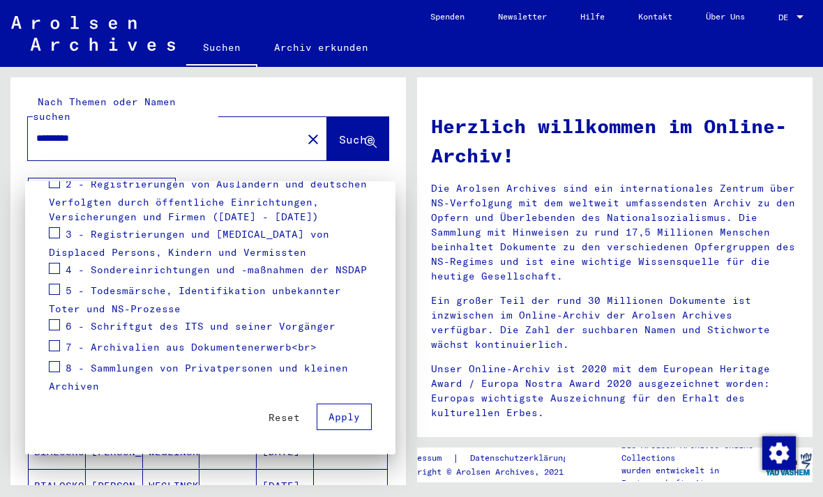
scroll to position [254, 0]
click at [348, 414] on span "Apply" at bounding box center [343, 417] width 31 height 13
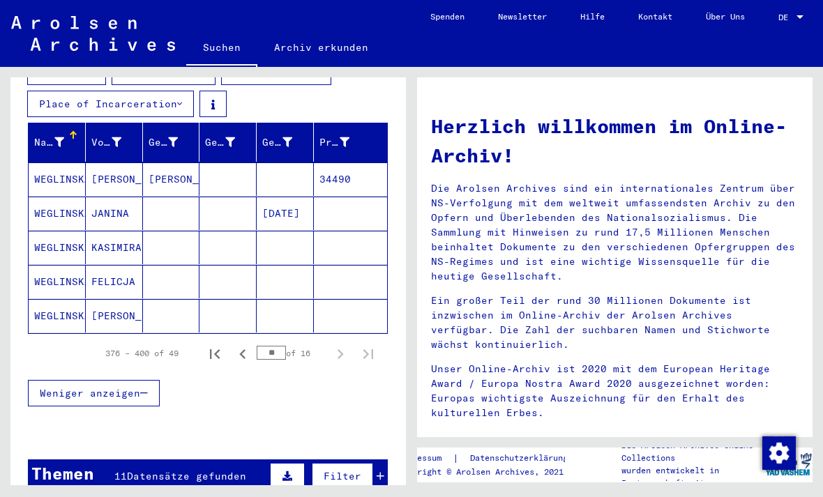
scroll to position [205, 0]
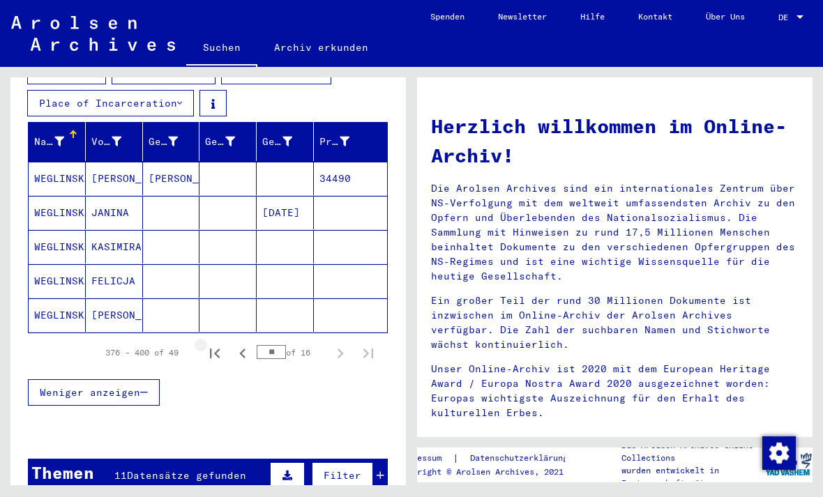
click at [217, 349] on icon "First page" at bounding box center [215, 354] width 10 height 10
type input "*"
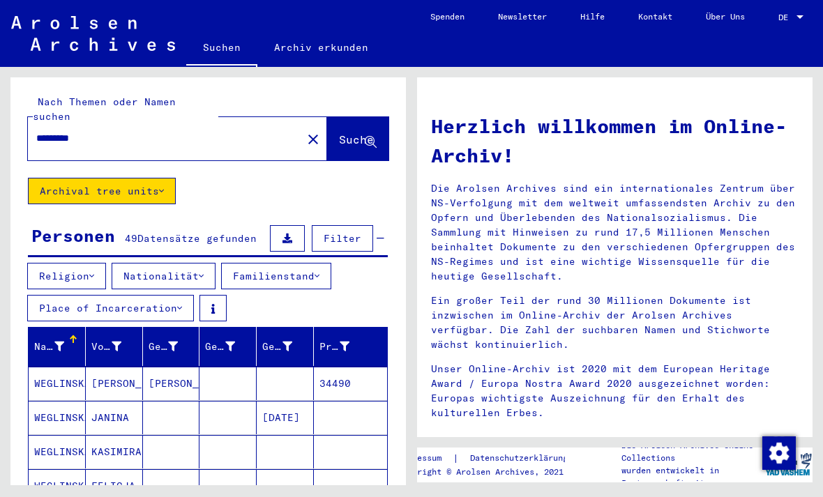
scroll to position [0, 0]
click at [143, 178] on button "Archival tree units" at bounding box center [102, 191] width 148 height 26
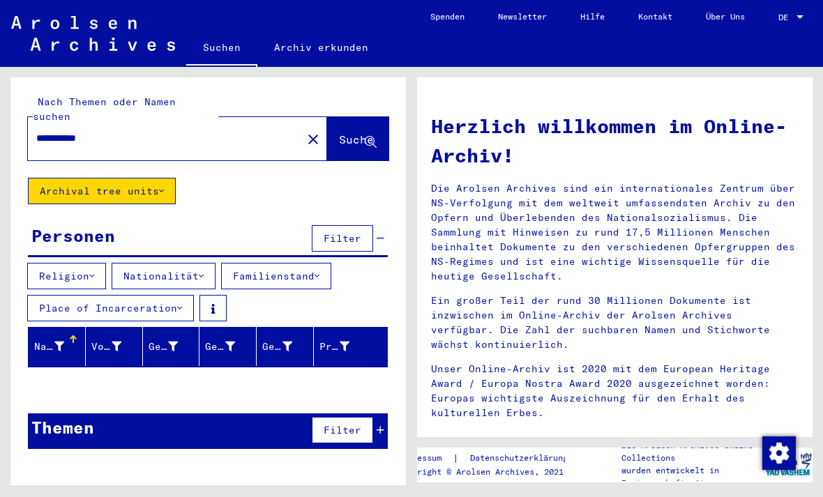
type input "*********"
